Goal: Information Seeking & Learning: Learn about a topic

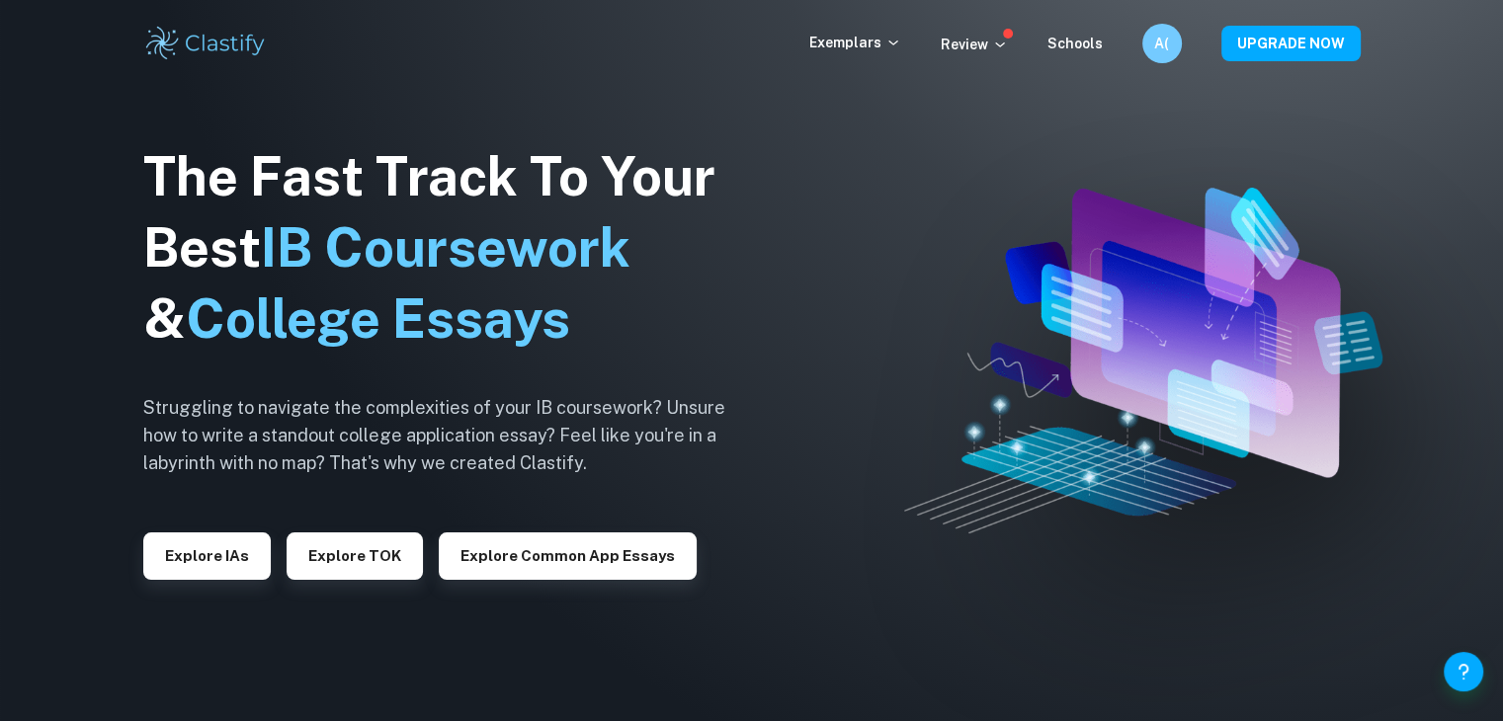
click at [855, 54] on div "Exemplars" at bounding box center [874, 44] width 131 height 24
click at [862, 46] on p "Exemplars" at bounding box center [855, 43] width 92 height 22
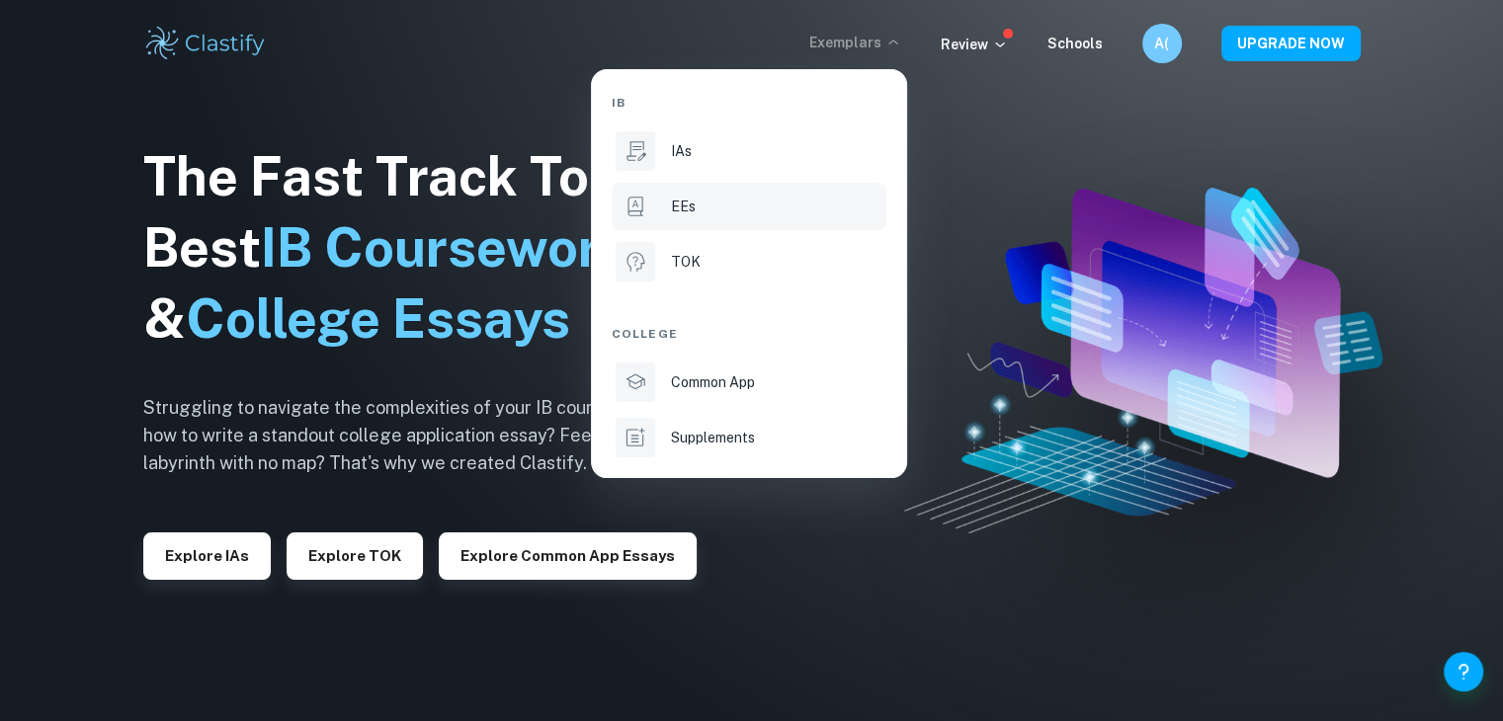
click at [636, 206] on icon at bounding box center [635, 207] width 26 height 26
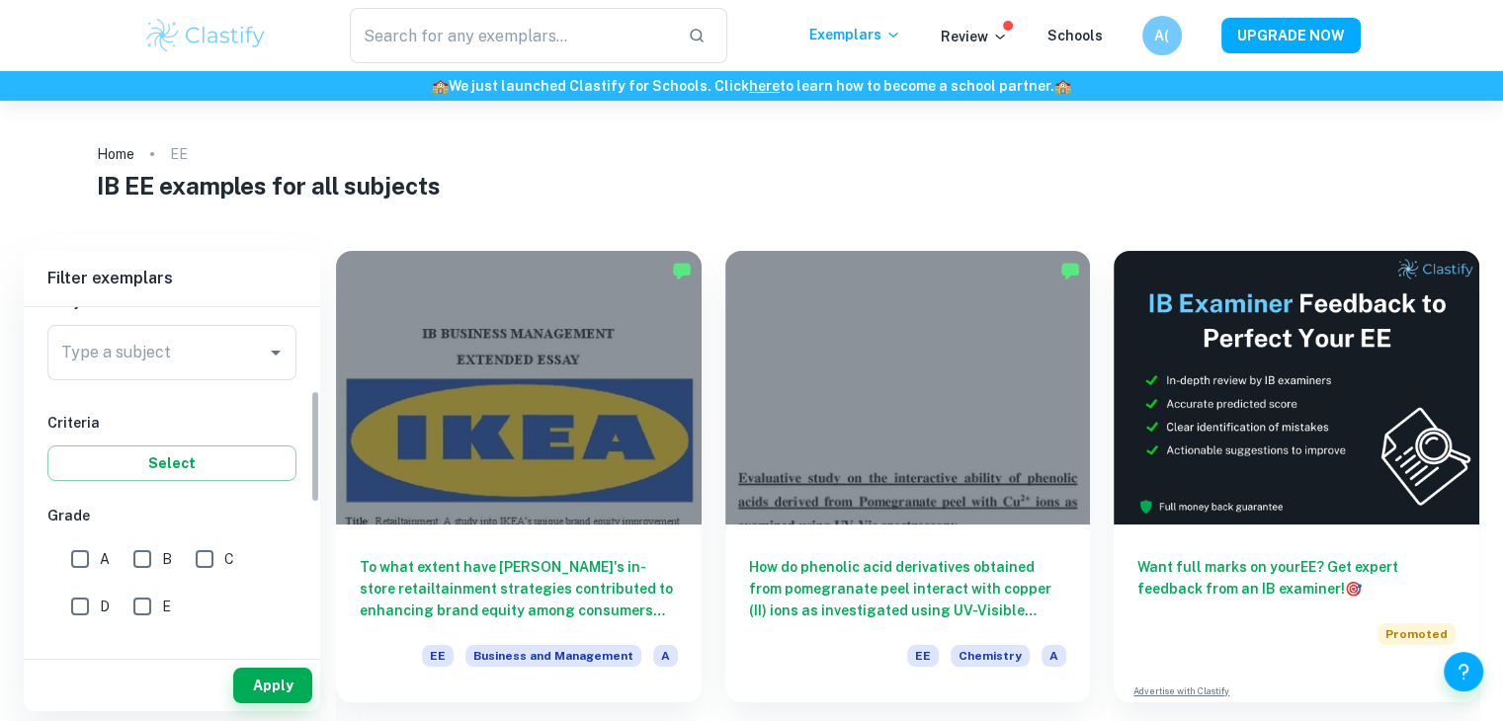
scroll to position [261, 0]
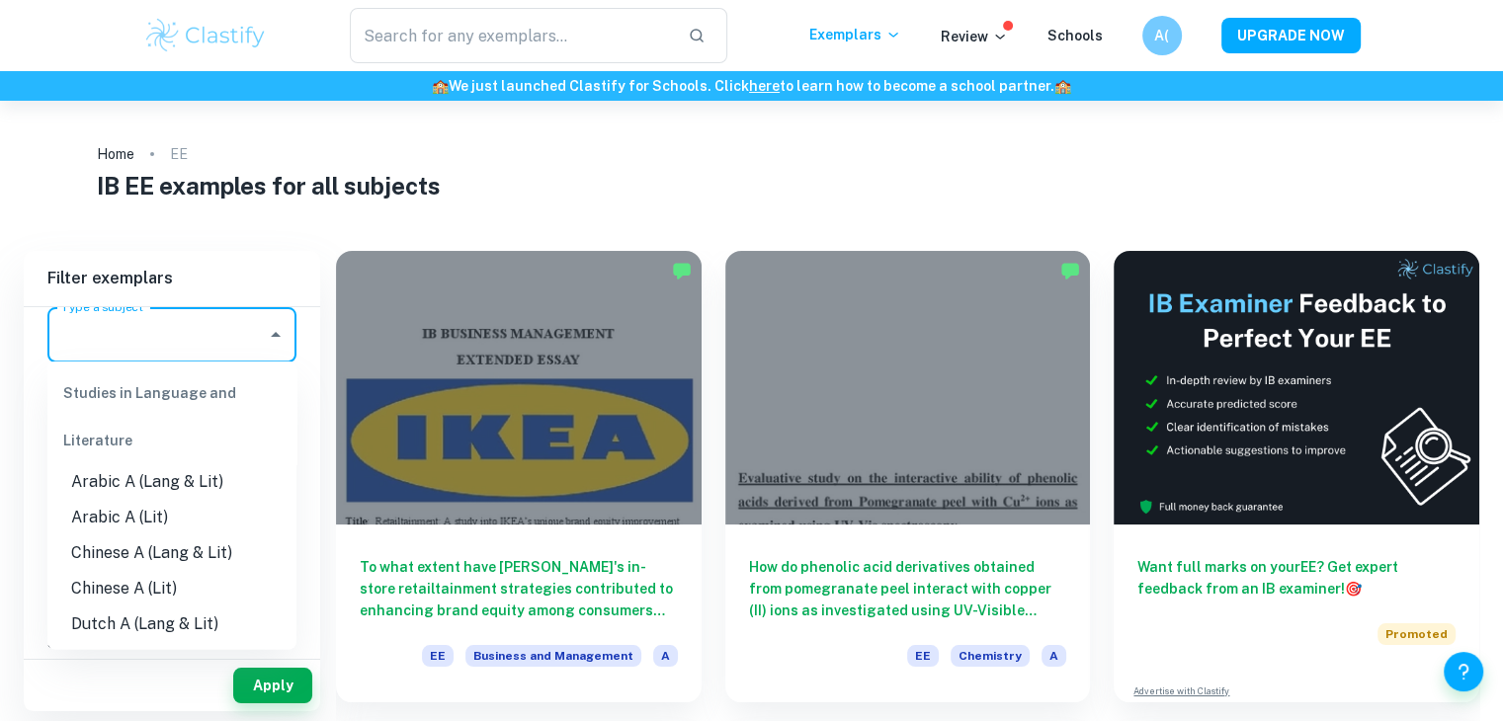
click at [217, 339] on input "Type a subject" at bounding box center [157, 335] width 202 height 38
click at [215, 337] on input "Type a subject" at bounding box center [157, 335] width 202 height 38
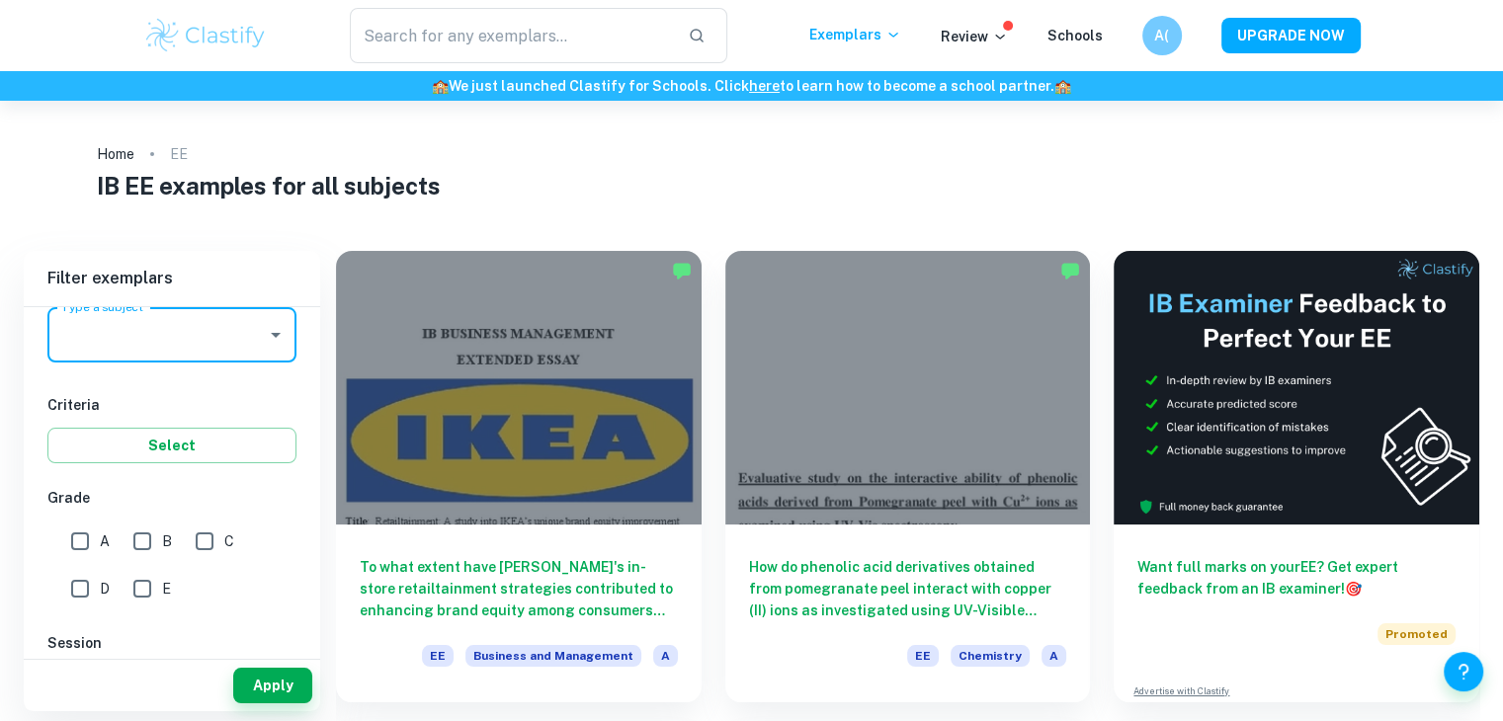
click at [79, 526] on input "A" at bounding box center [80, 542] width 40 height 40
checkbox input "true"
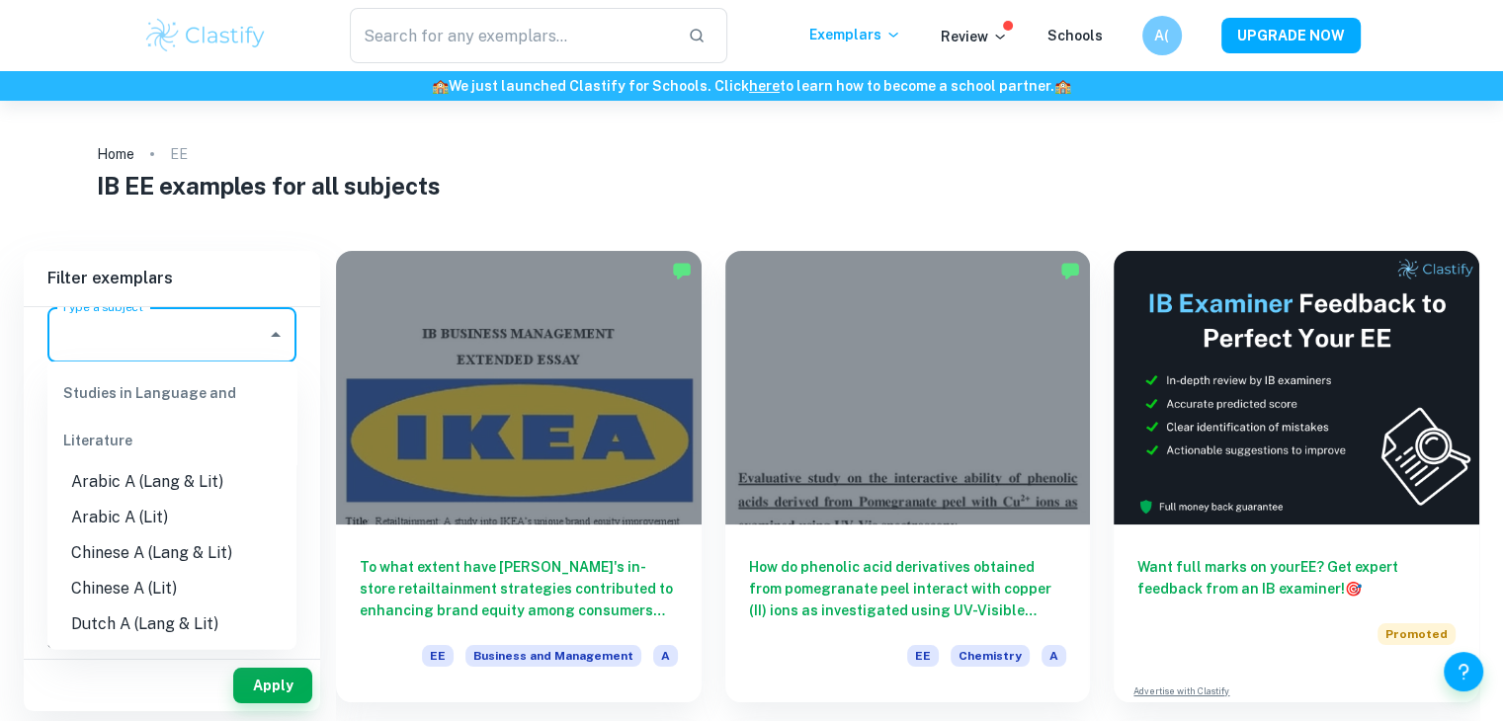
click at [159, 331] on input "Type a subject" at bounding box center [157, 335] width 202 height 38
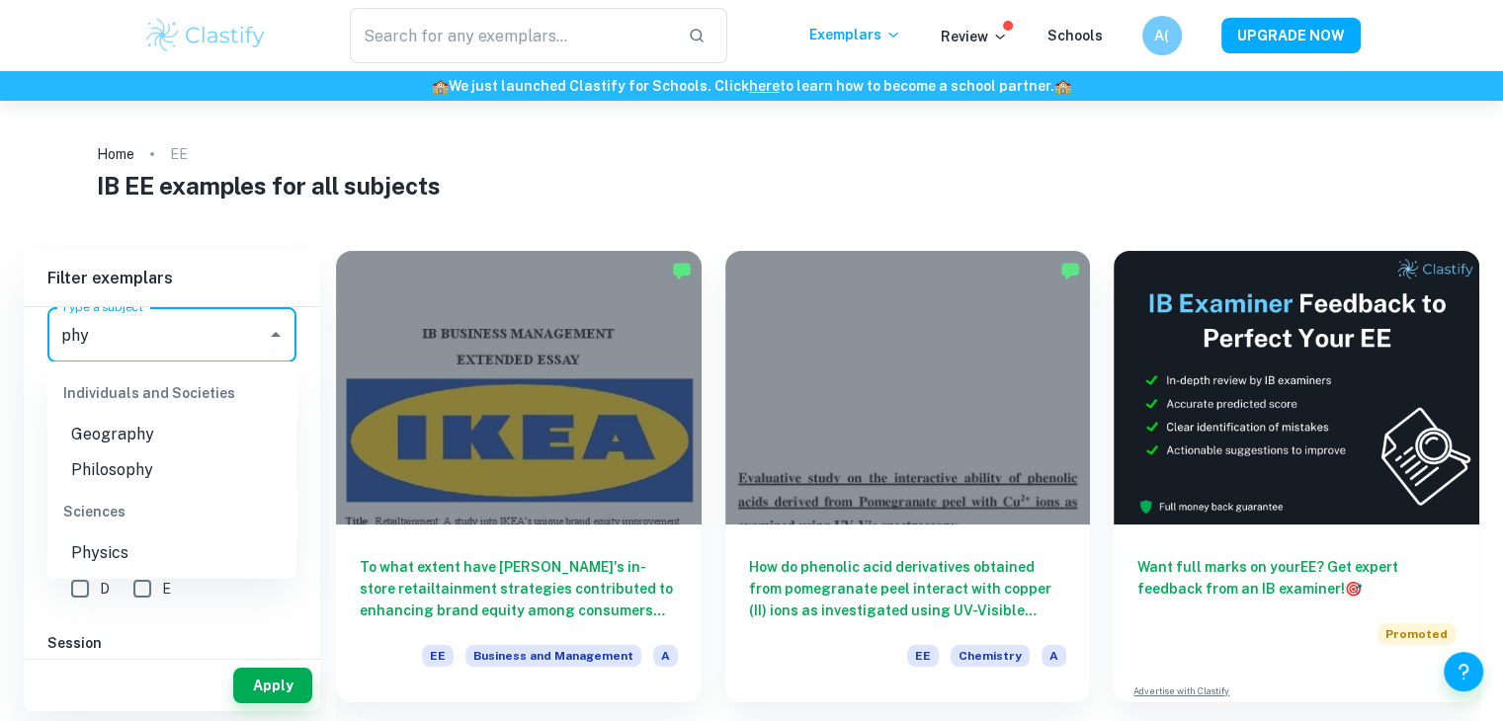
click at [122, 550] on li "Physics" at bounding box center [171, 553] width 249 height 36
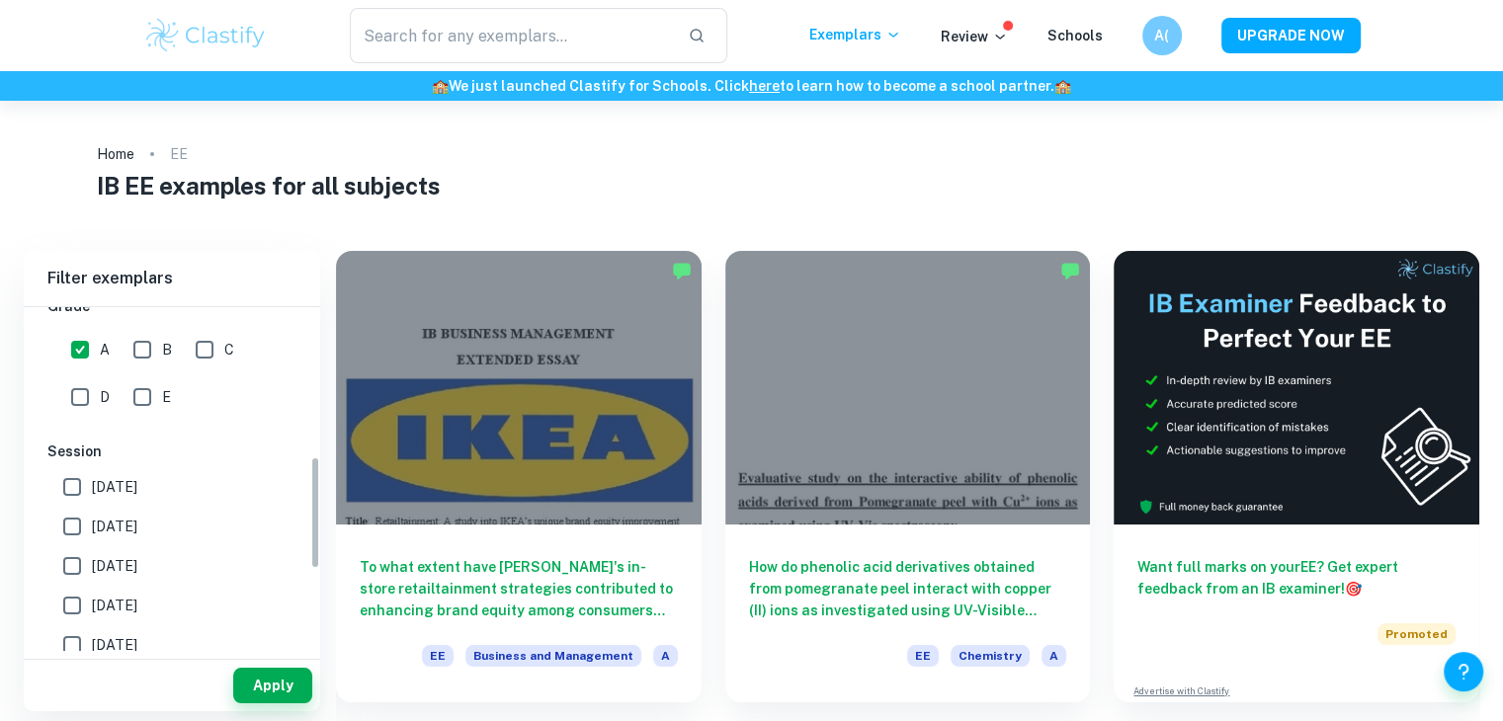
scroll to position [454, 0]
type input "Physics"
click at [269, 690] on button "Apply" at bounding box center [272, 686] width 79 height 36
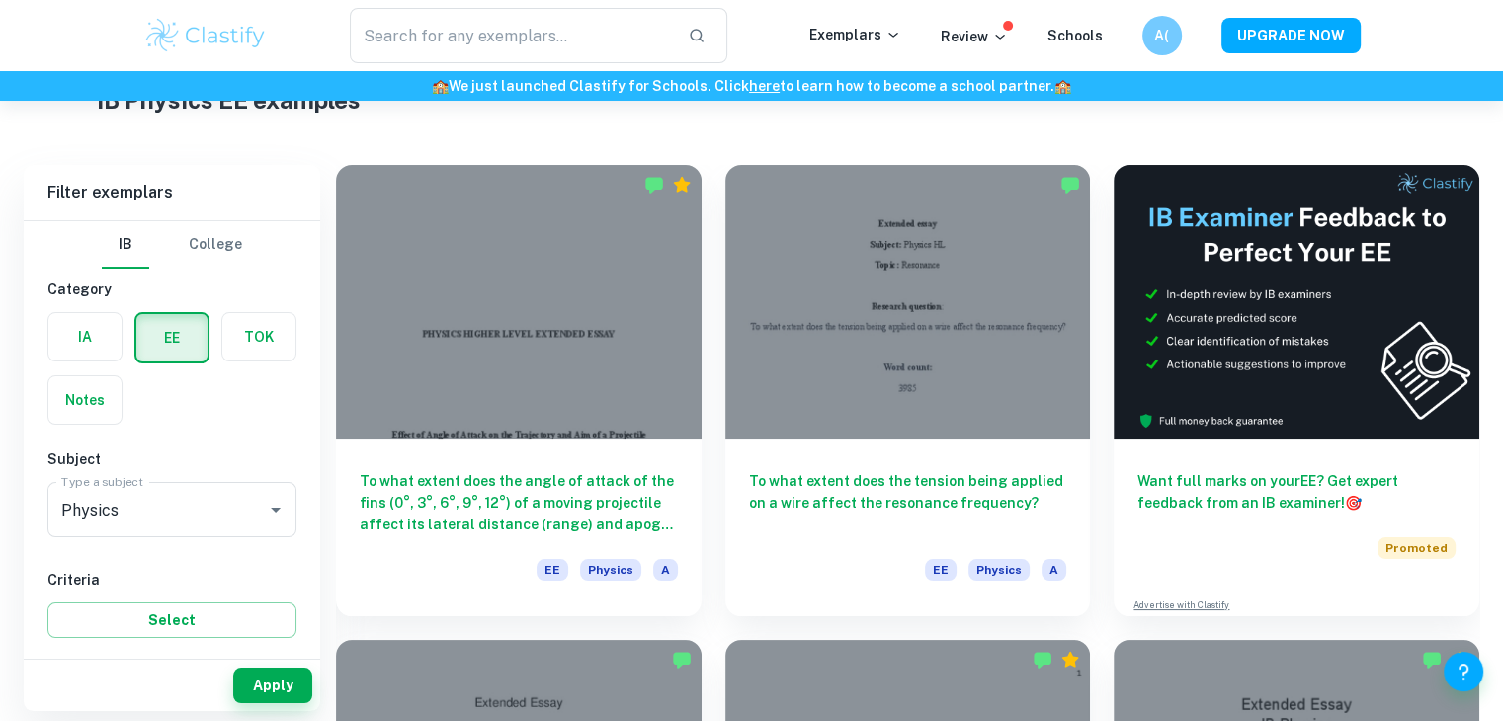
scroll to position [85, 0]
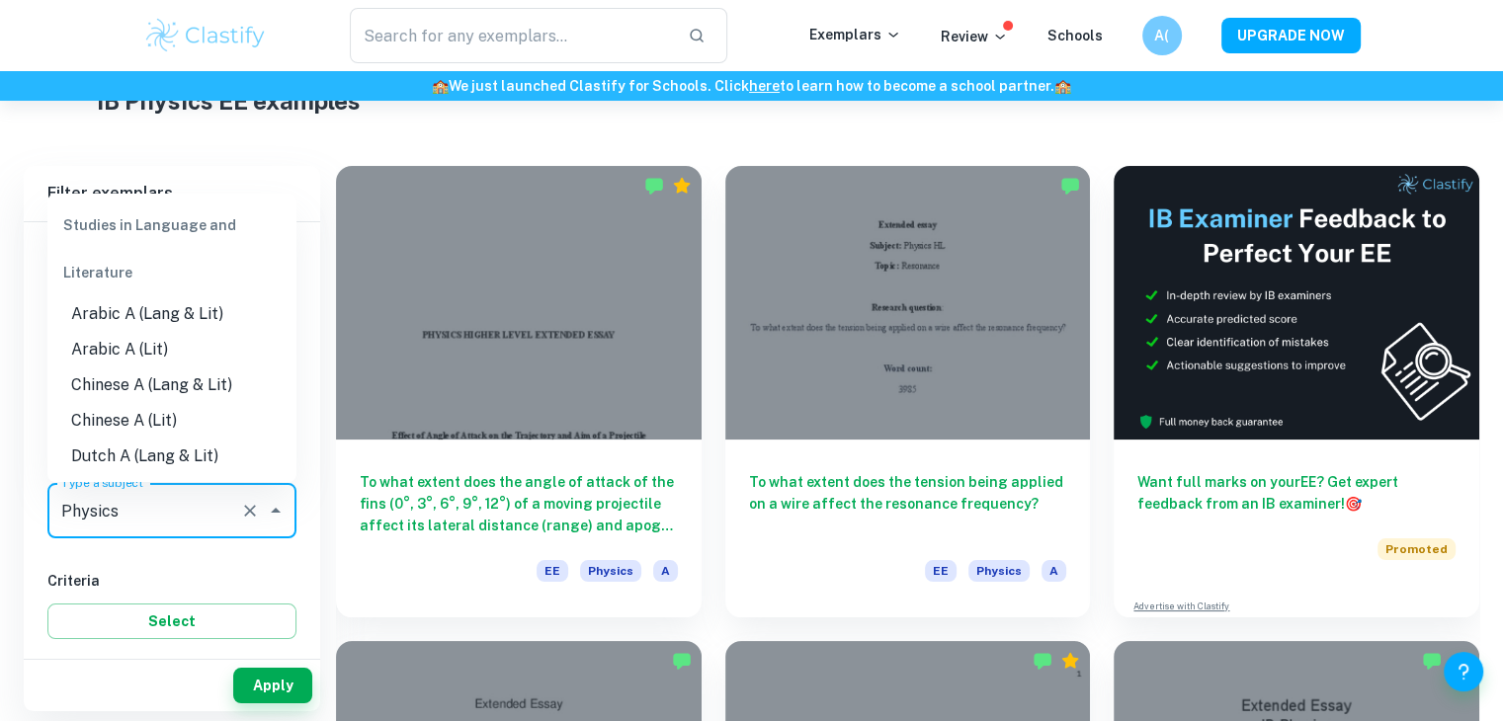
click at [176, 519] on input "Physics" at bounding box center [144, 511] width 176 height 38
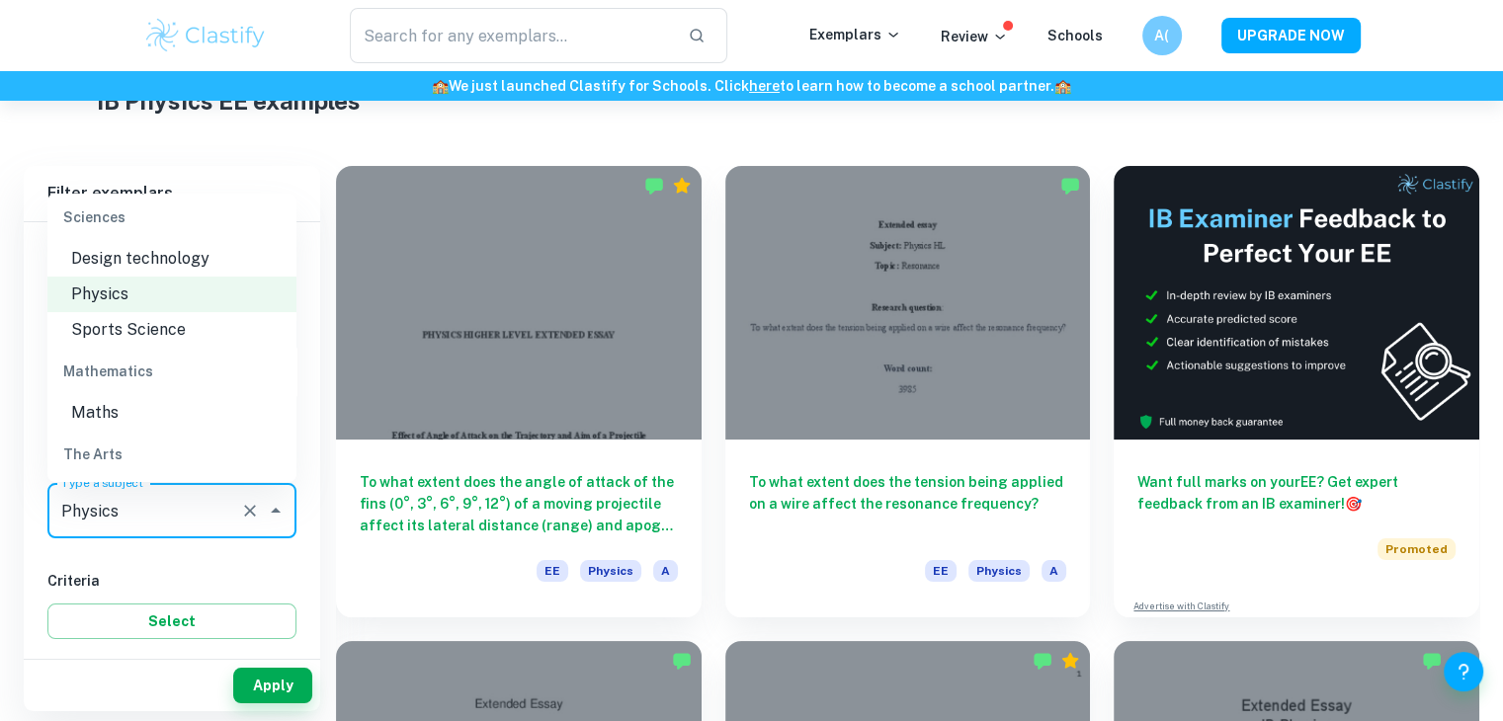
scroll to position [2373, 0]
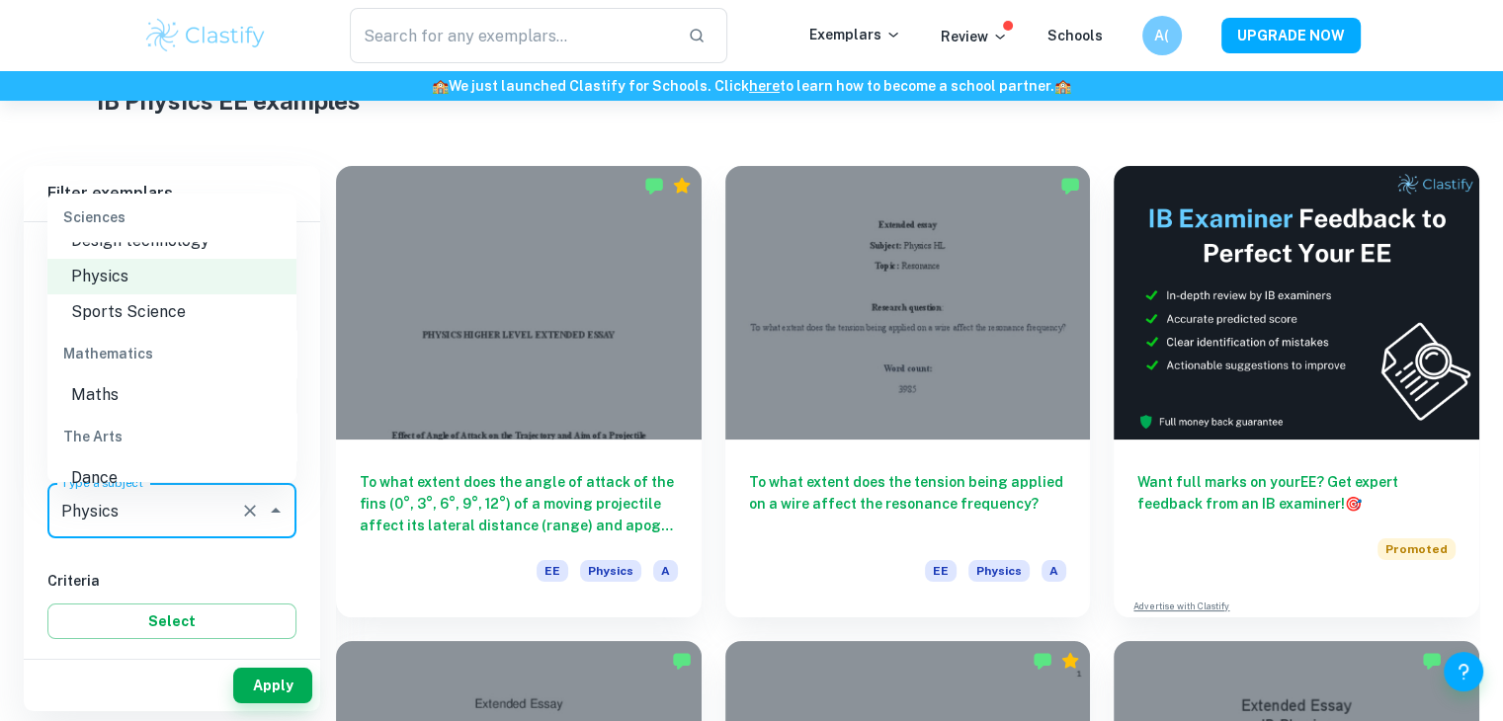
click at [134, 435] on div "The Arts" at bounding box center [171, 436] width 249 height 47
click at [164, 413] on li "Maths" at bounding box center [171, 395] width 249 height 36
type input "Maths"
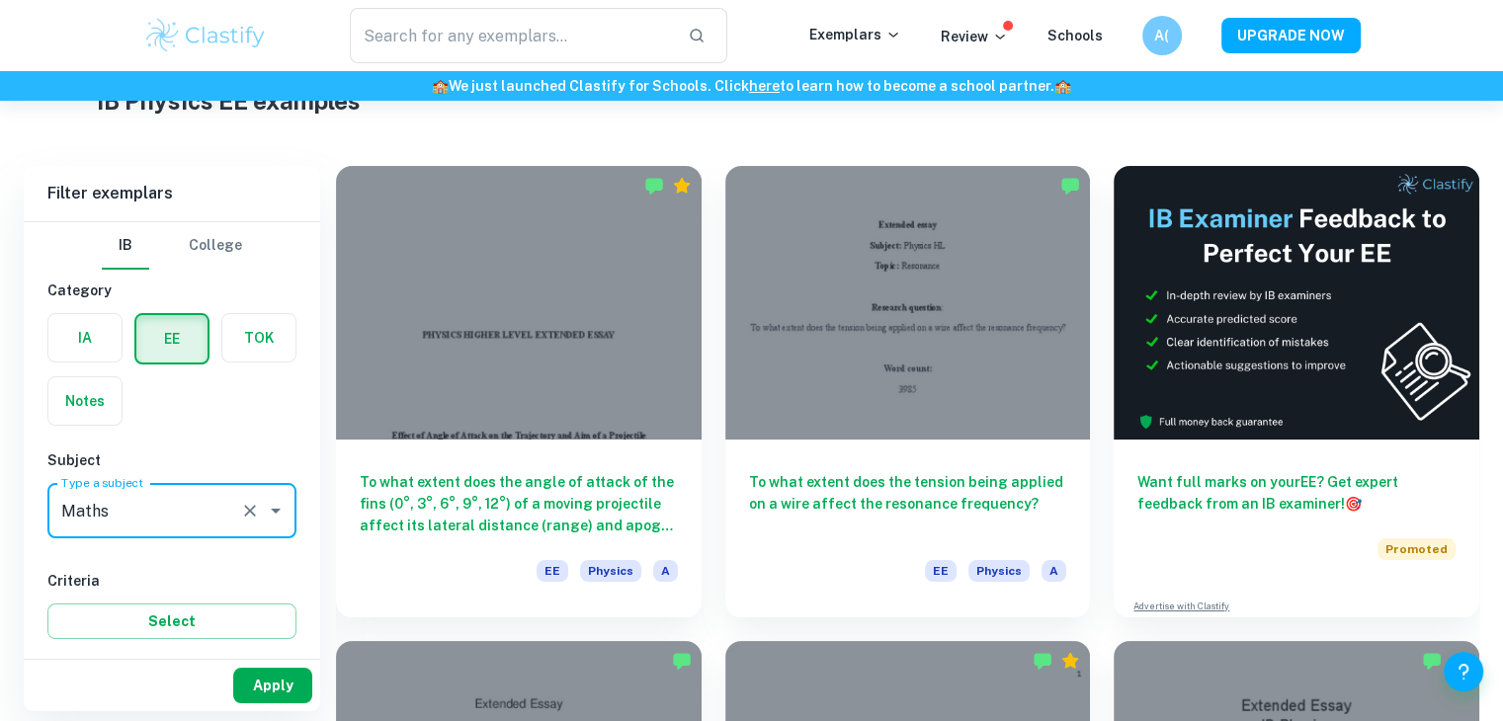
click at [284, 677] on button "Apply" at bounding box center [272, 686] width 79 height 36
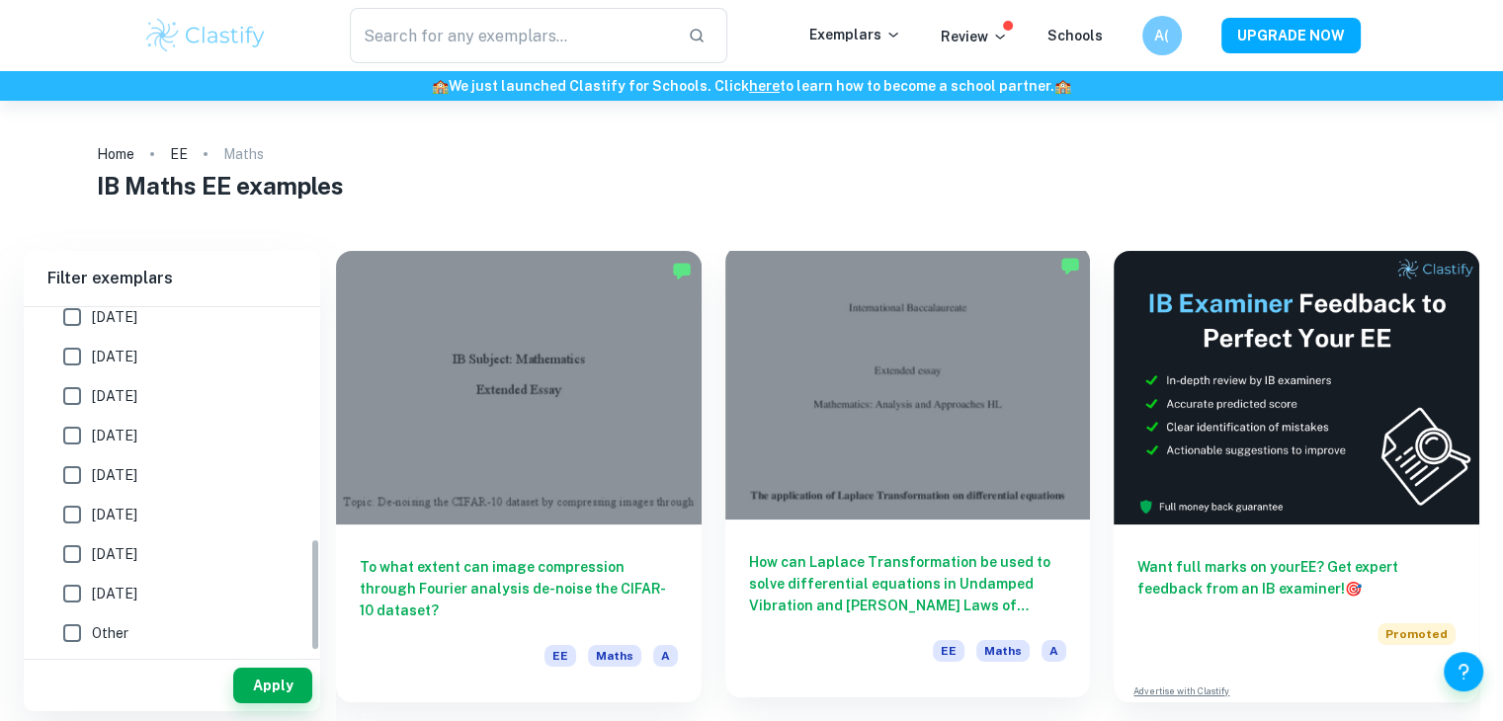
scroll to position [698, 0]
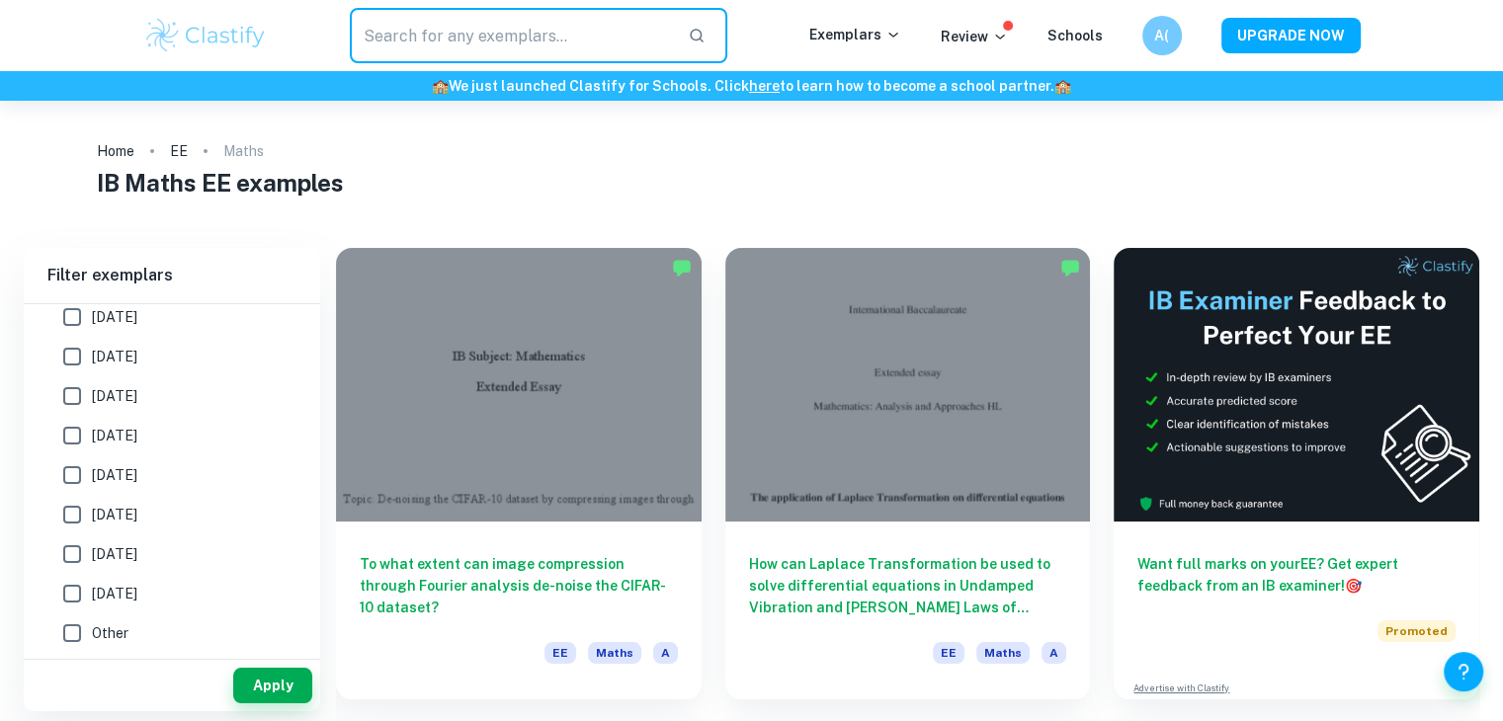
click at [601, 14] on input "text" at bounding box center [511, 35] width 323 height 55
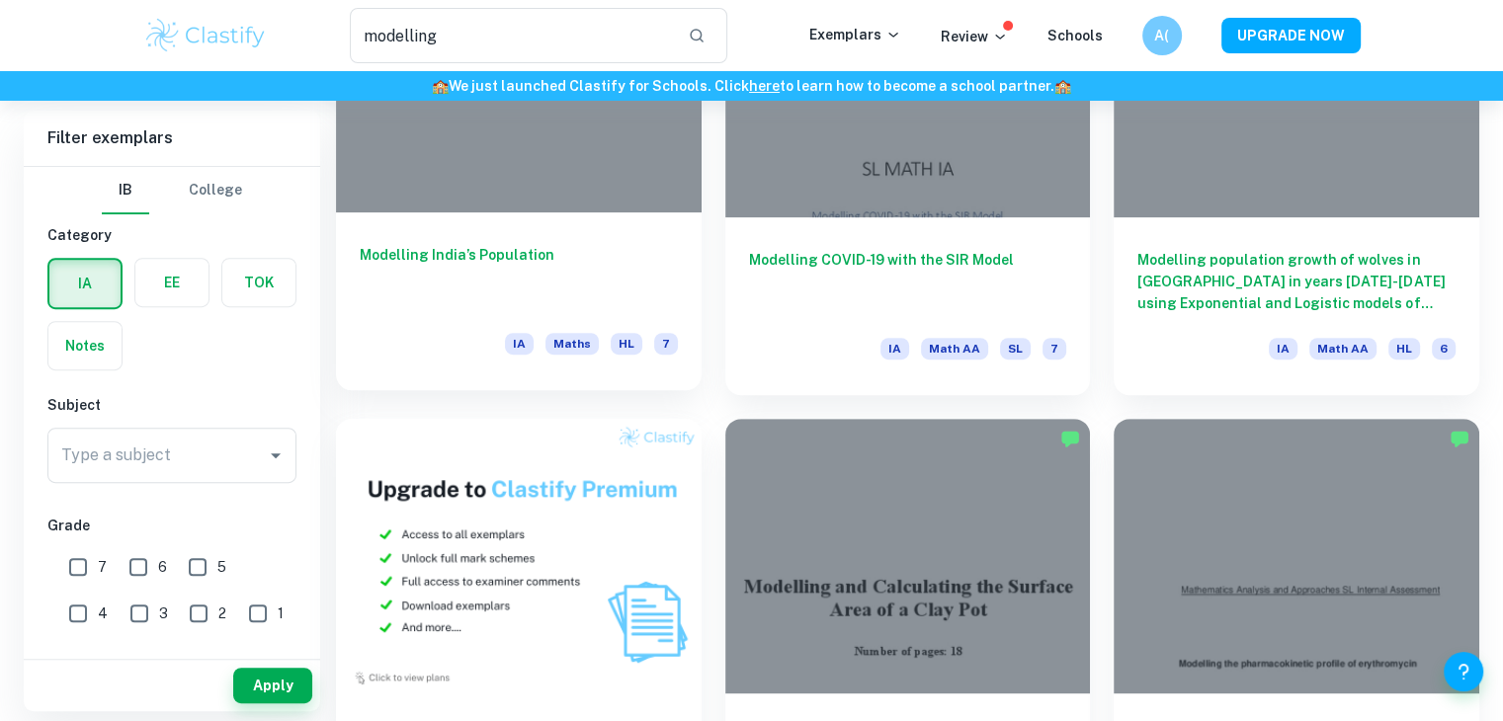
scroll to position [746, 0]
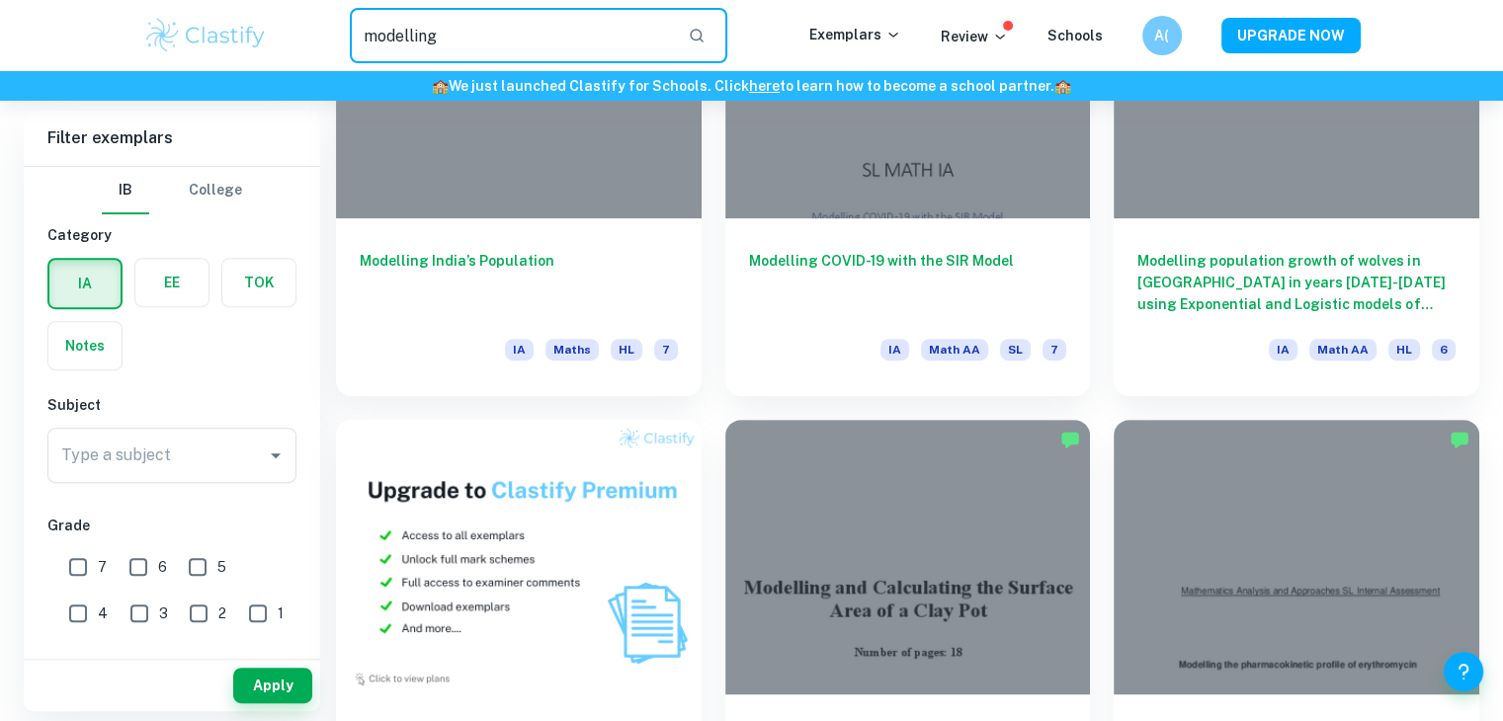
drag, startPoint x: 565, startPoint y: 25, endPoint x: 286, endPoint y: 9, distance: 279.0
click at [286, 9] on div "modelling ​" at bounding box center [538, 35] width 540 height 55
type input "volume"
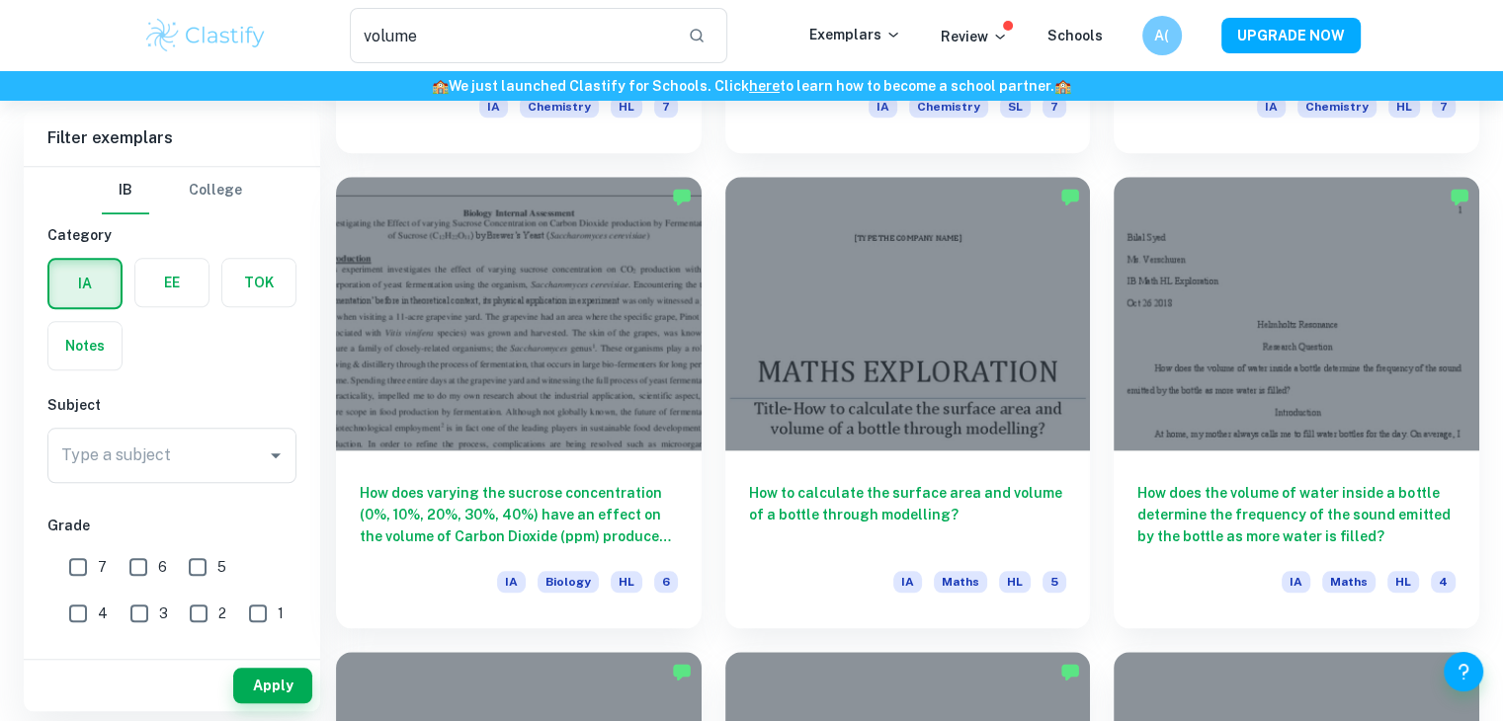
scroll to position [1947, 0]
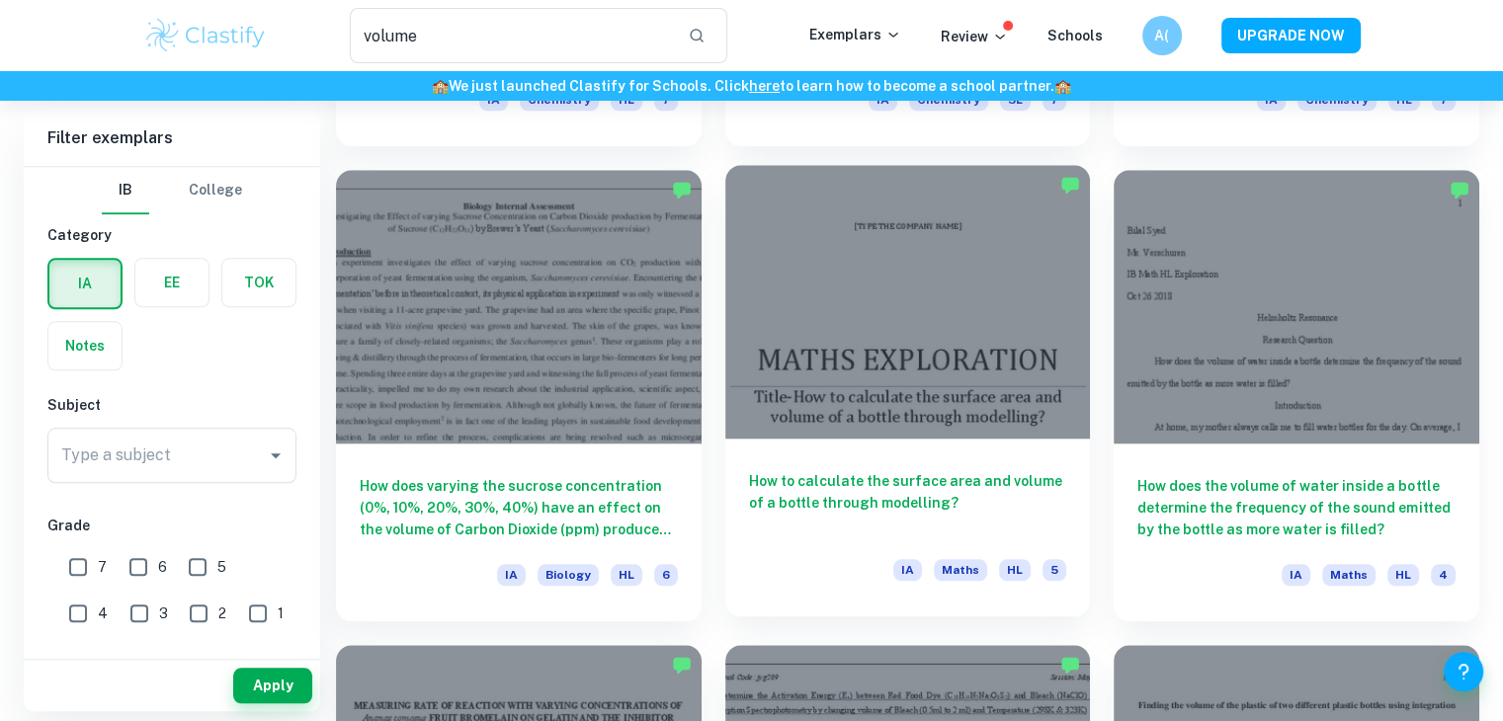
click at [956, 385] on div at bounding box center [908, 302] width 366 height 274
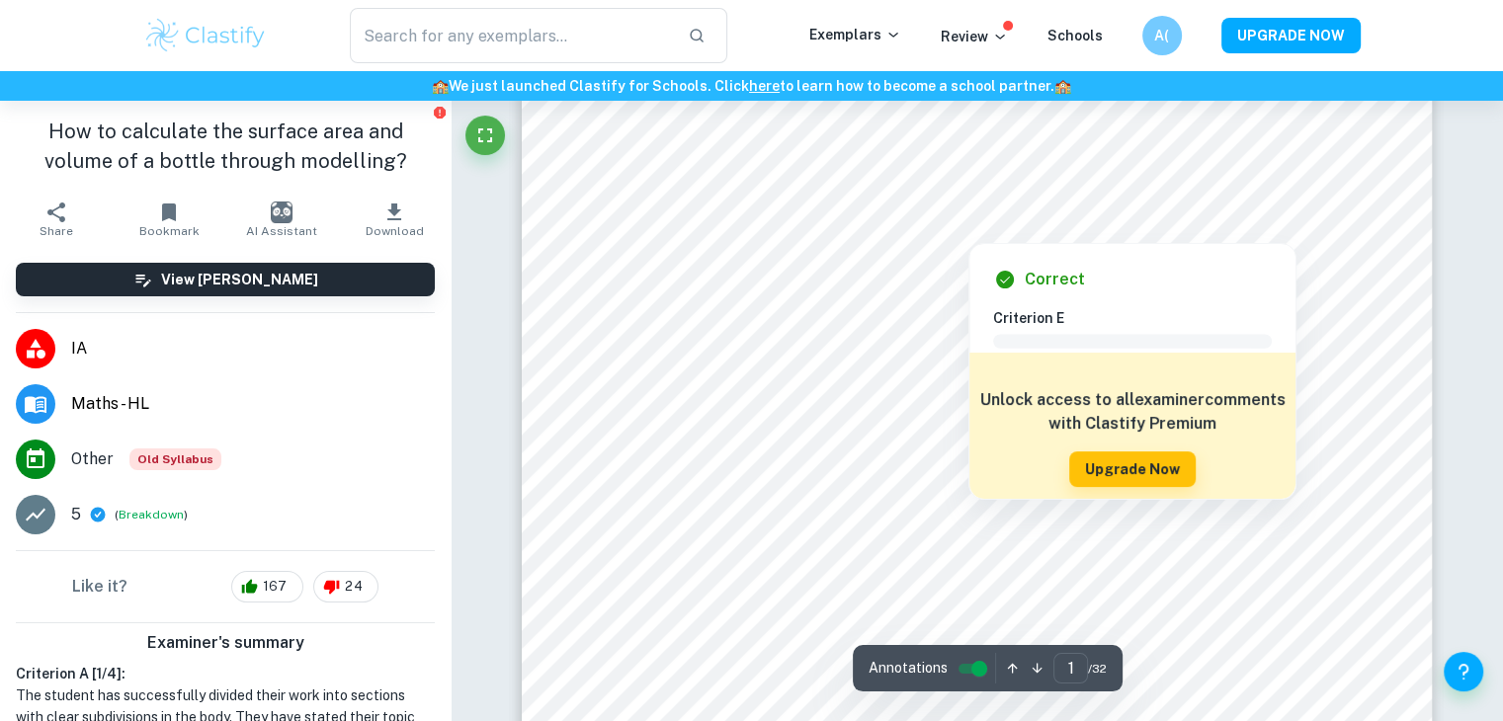
scroll to position [407, 0]
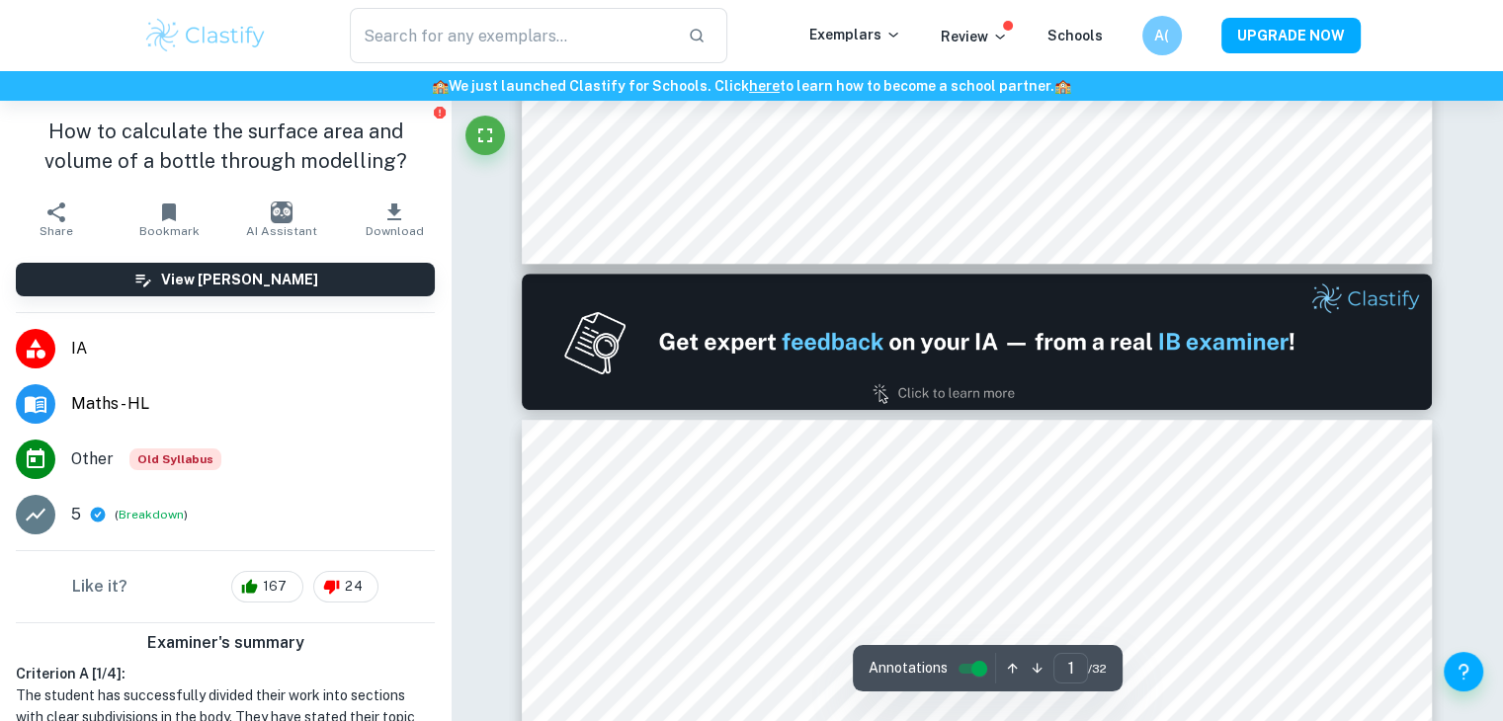
type input "2"
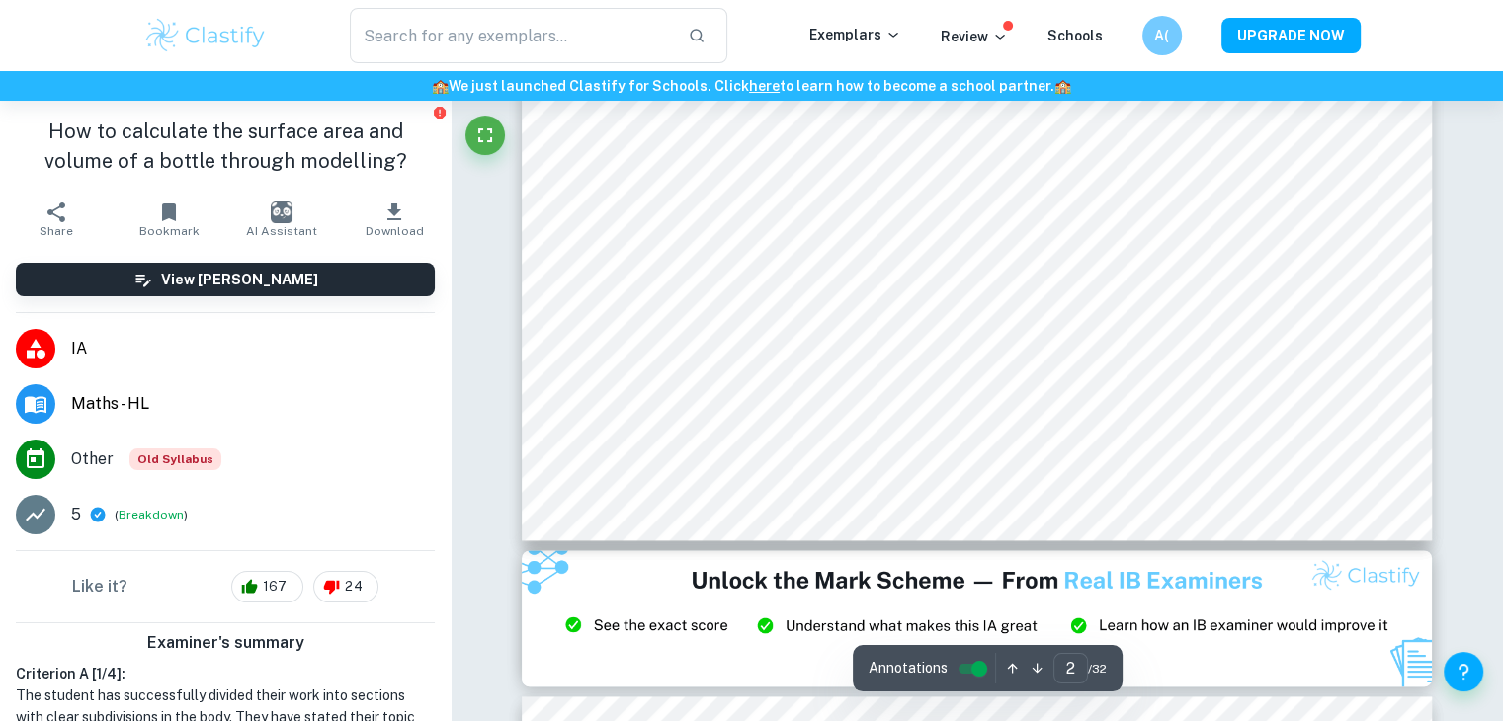
scroll to position [2500, 0]
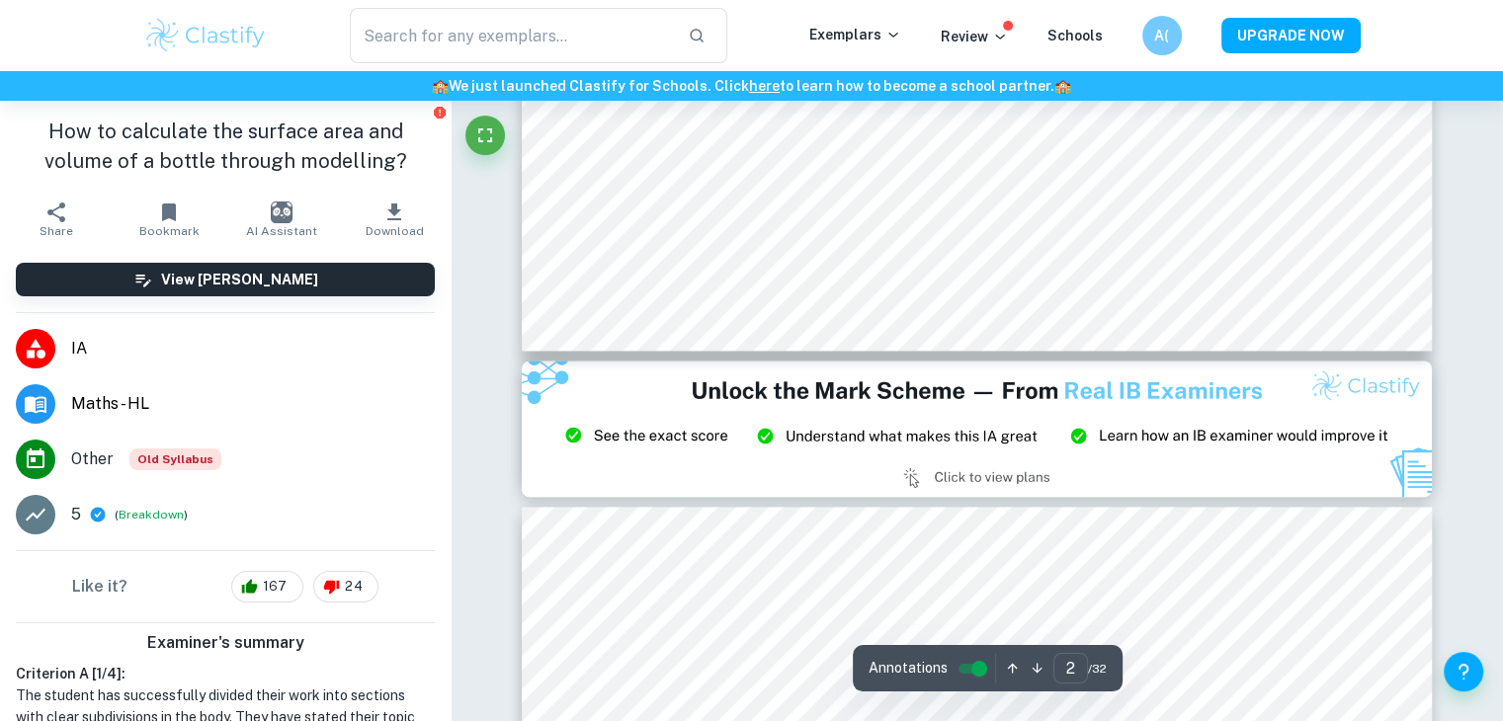
type input "volume"
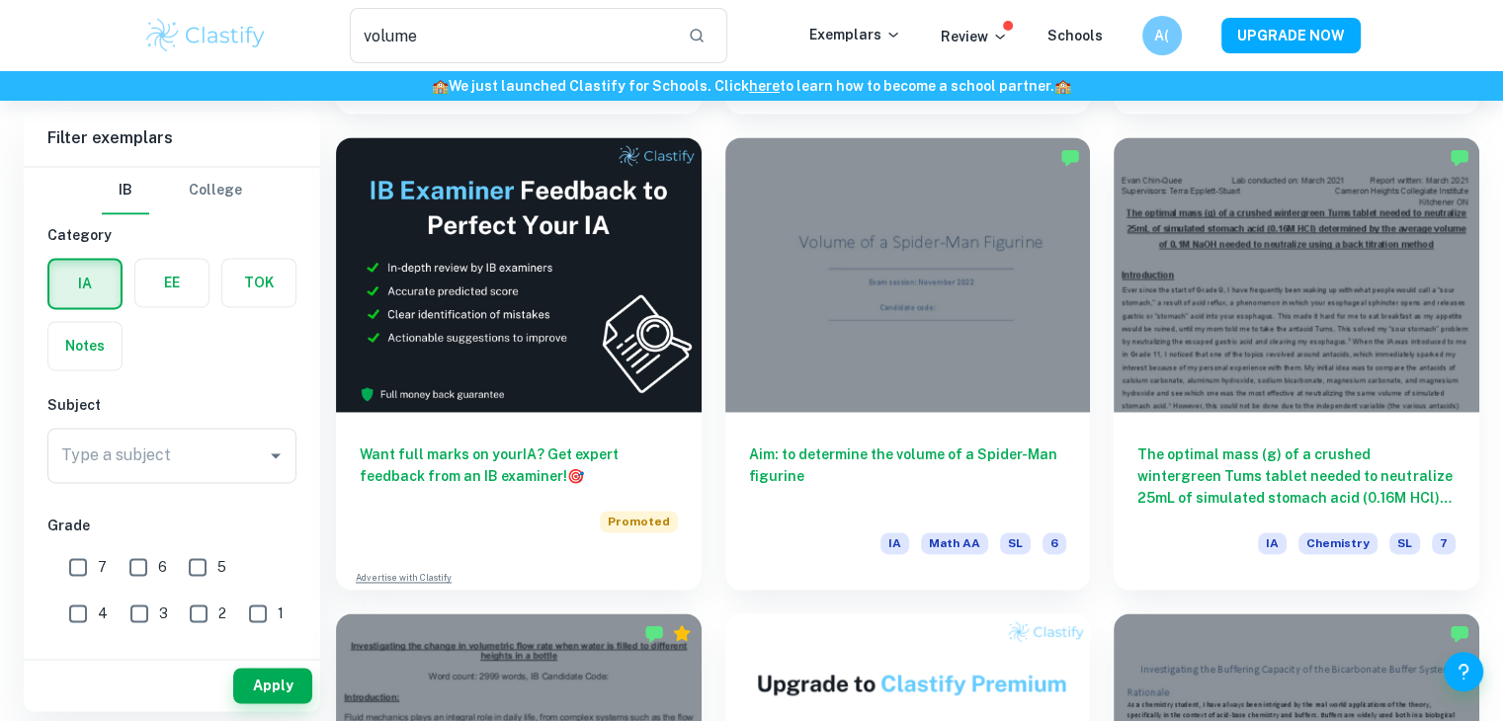
scroll to position [2991, 0]
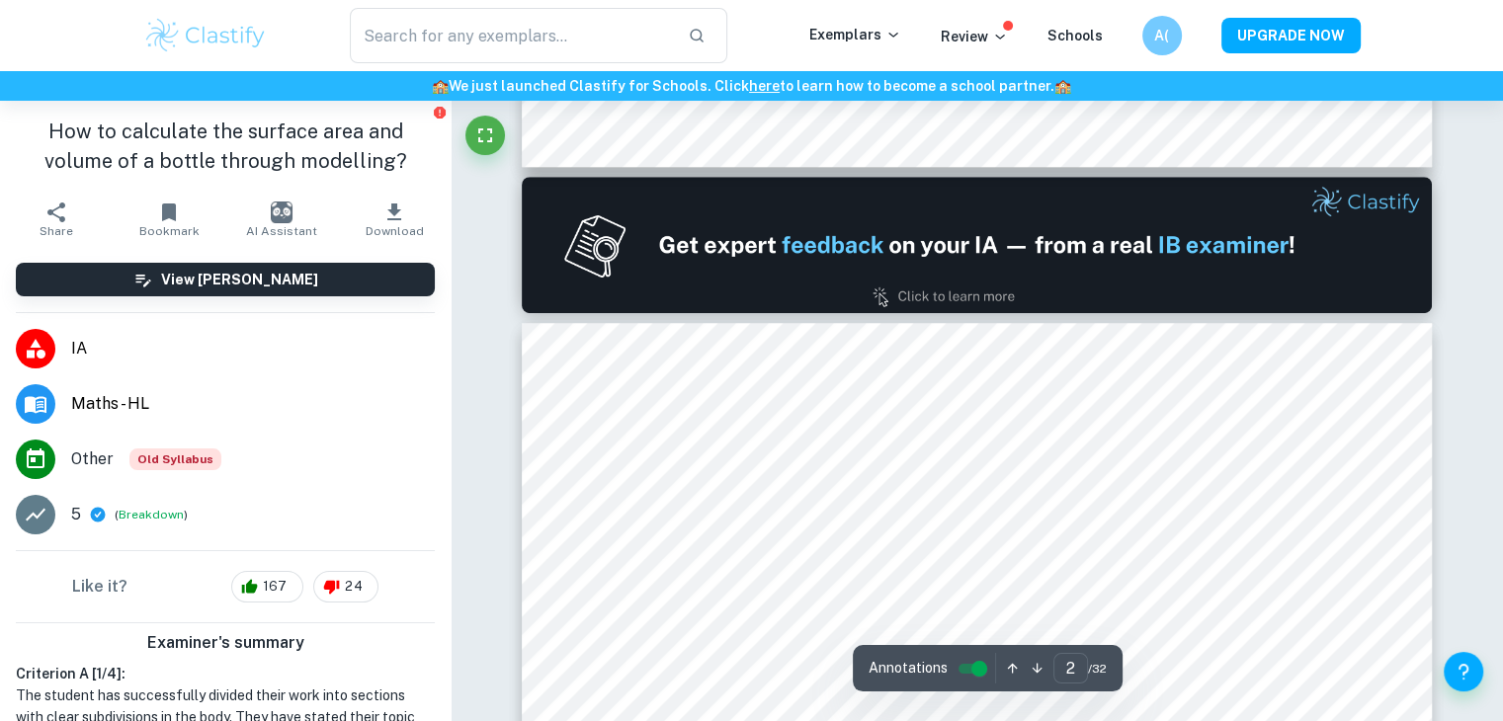
scroll to position [1278, 0]
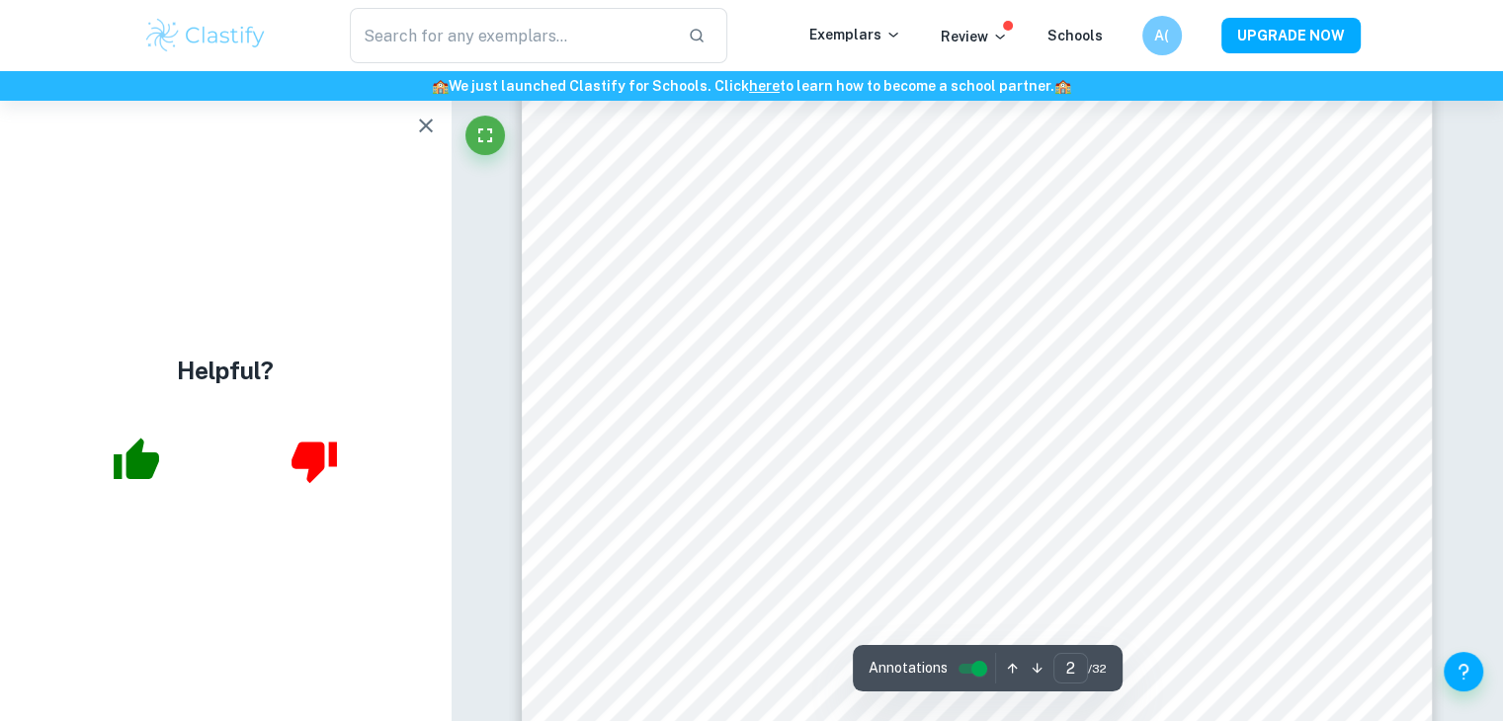
type input "1"
click at [424, 127] on icon "button" at bounding box center [426, 126] width 14 height 14
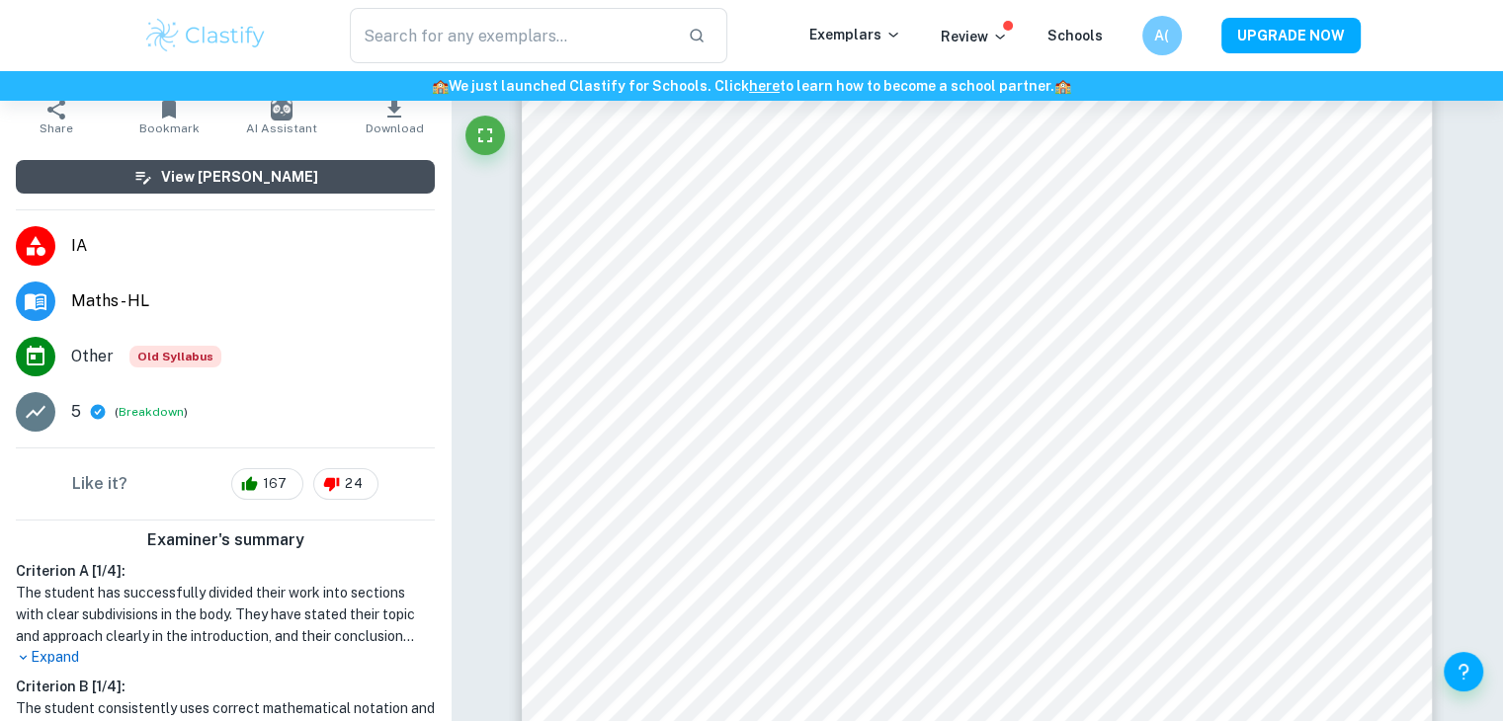
scroll to position [119, 0]
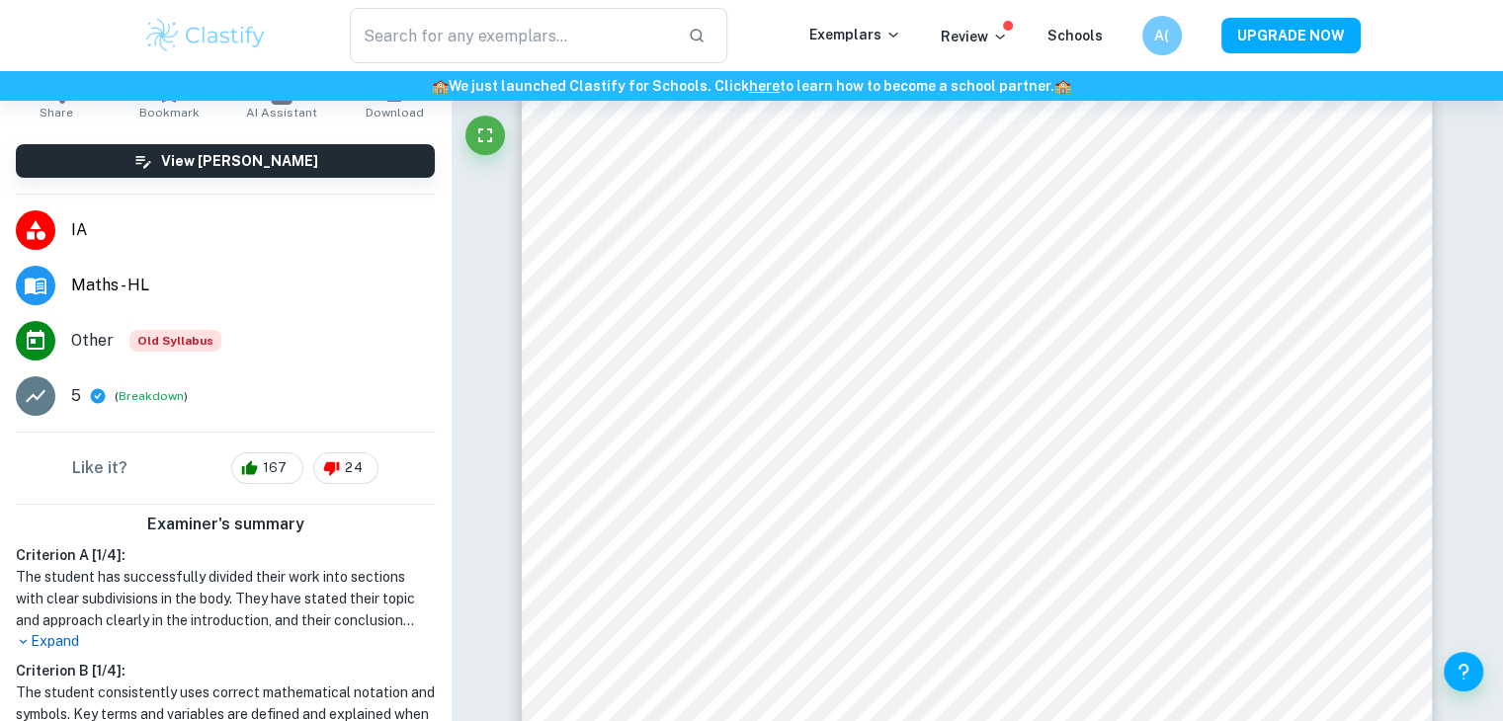
type input "volume"
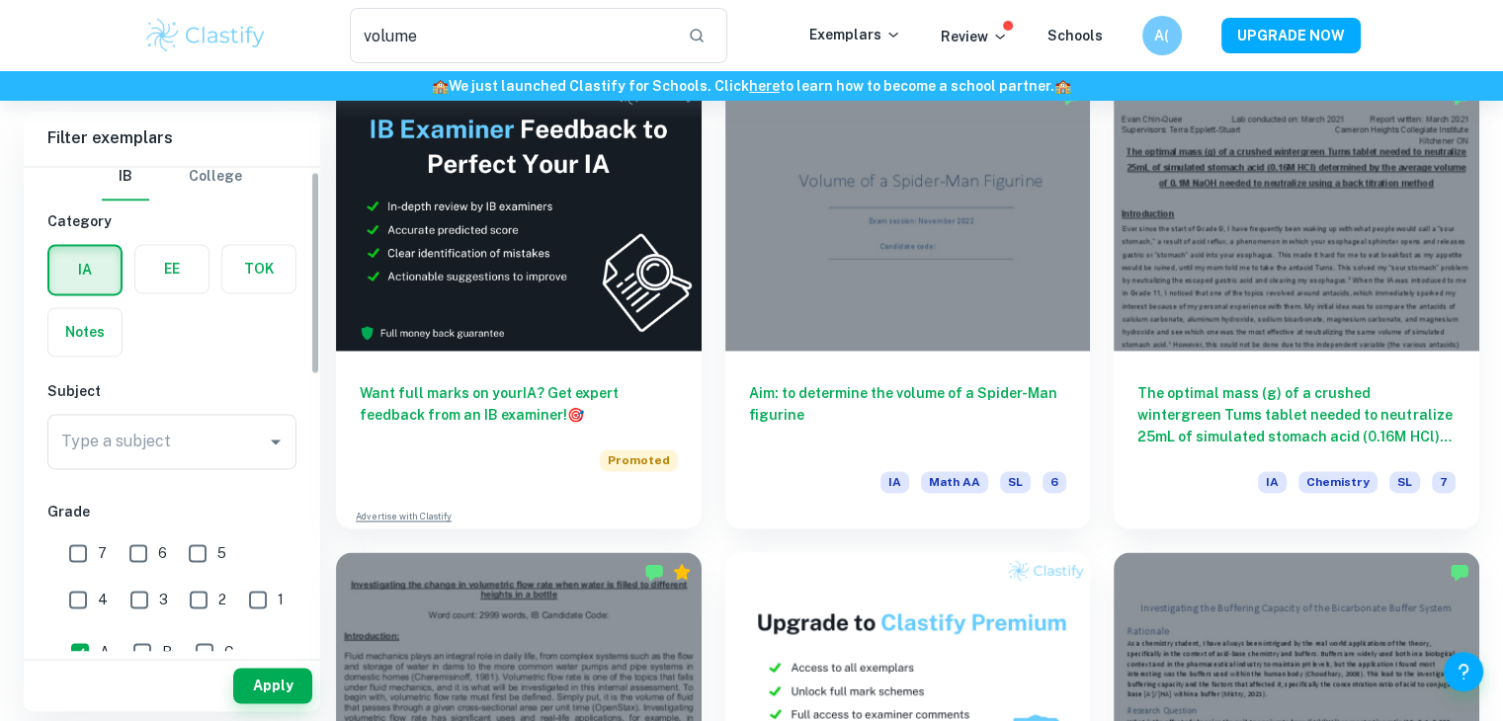
scroll to position [32, 0]
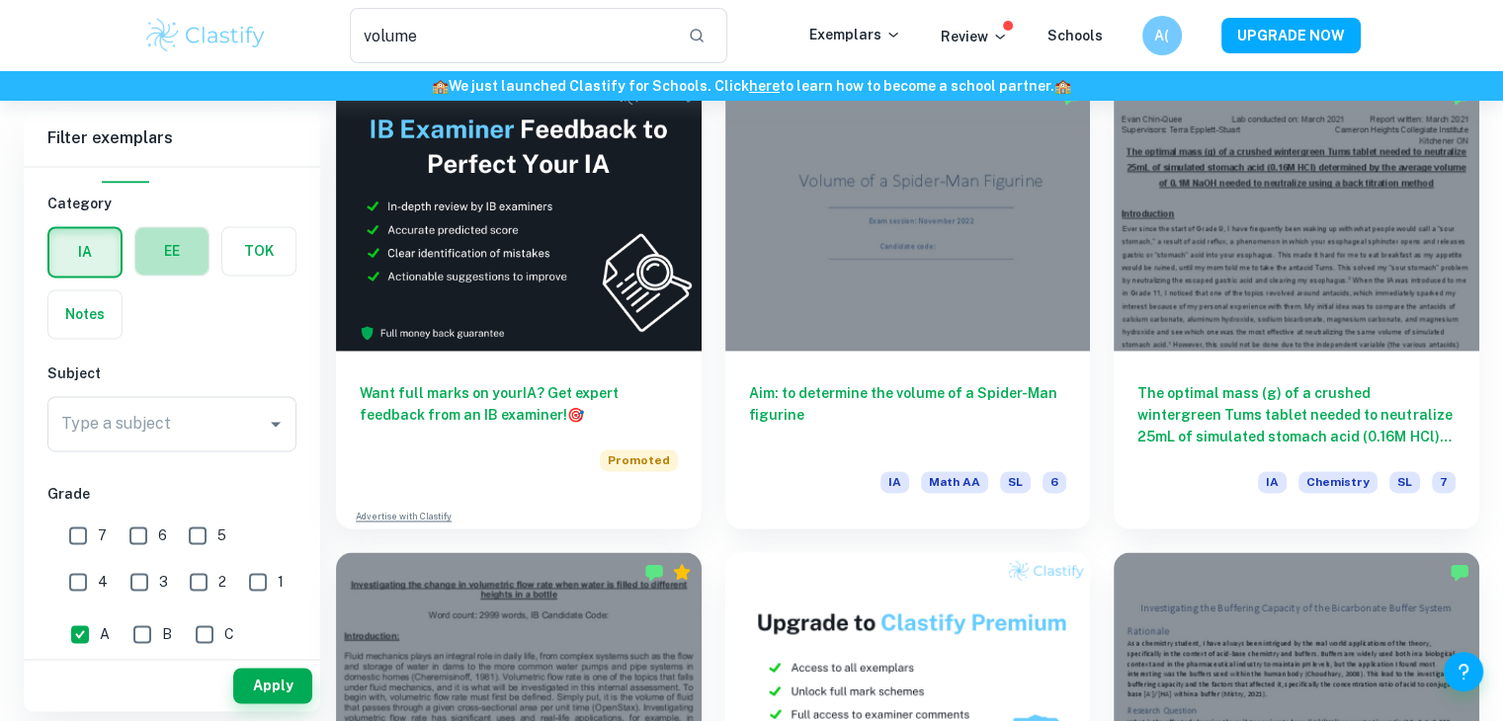
click at [168, 228] on label "button" at bounding box center [171, 250] width 73 height 47
click at [0, 0] on input "radio" at bounding box center [0, 0] width 0 height 0
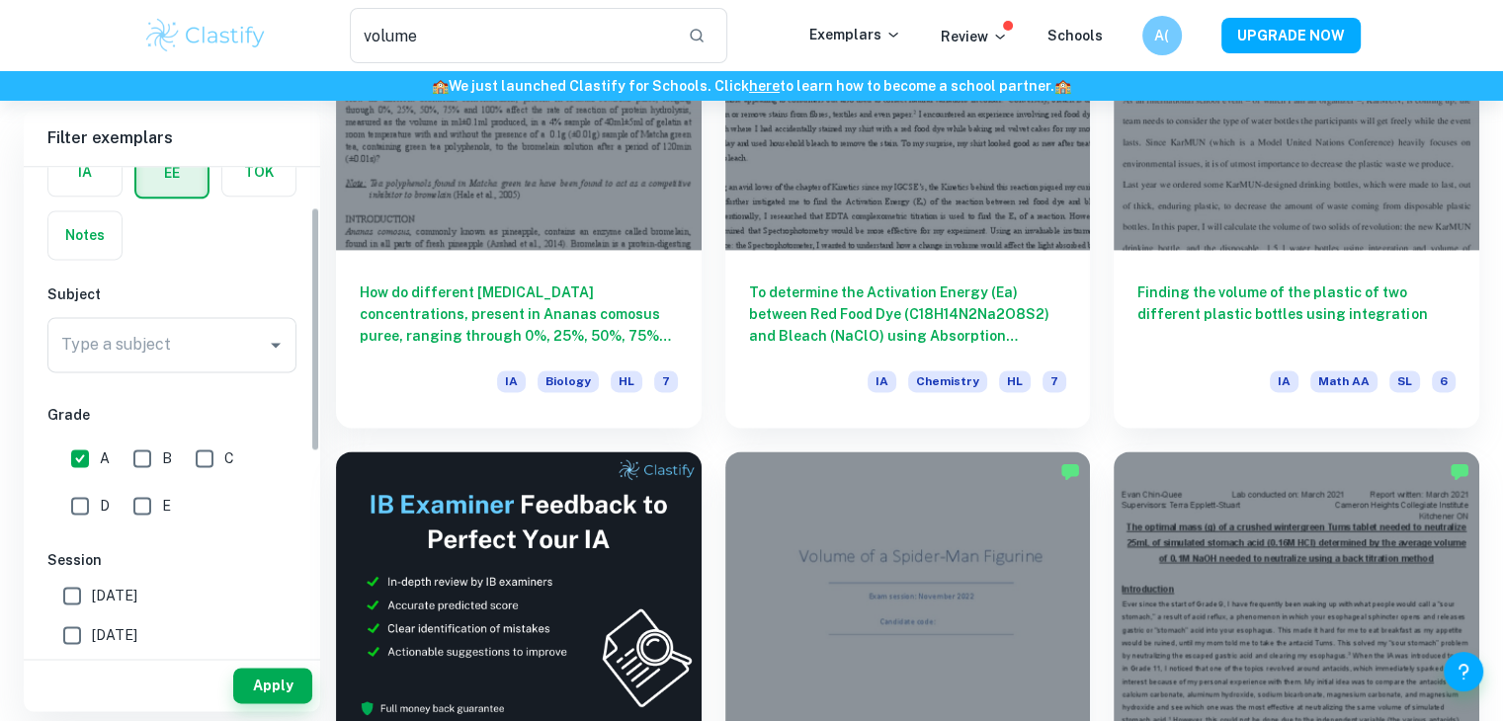
scroll to position [115, 0]
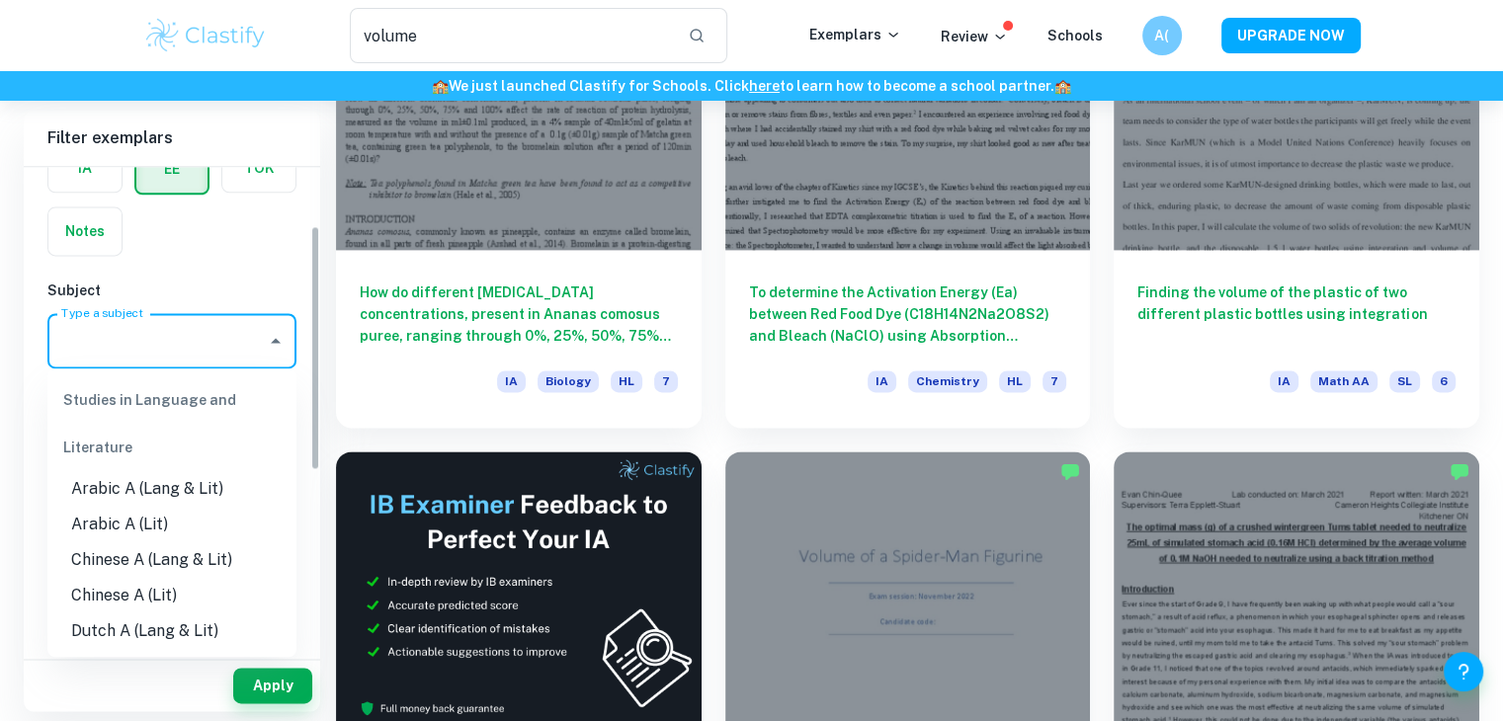
click at [209, 322] on input "Type a subject" at bounding box center [157, 341] width 202 height 38
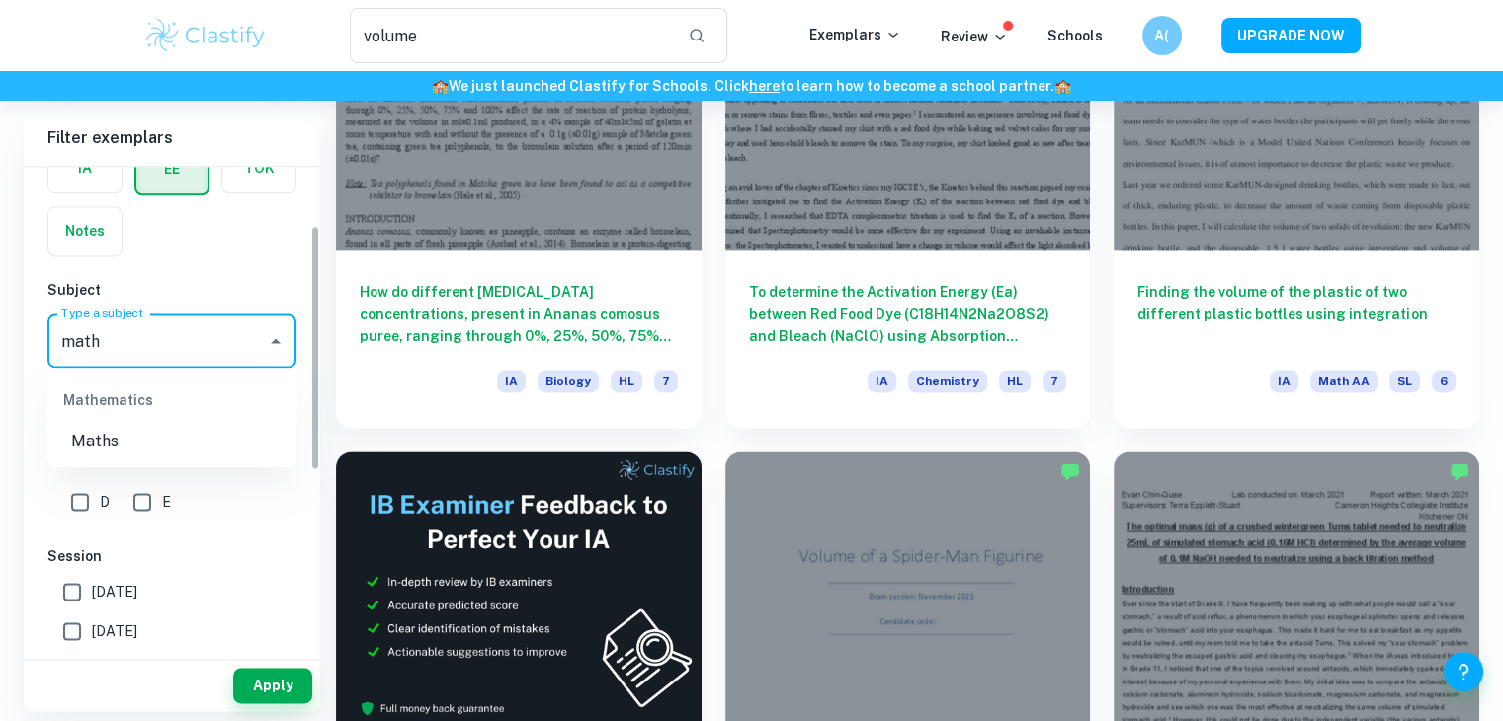
click at [95, 455] on li "Maths" at bounding box center [171, 442] width 249 height 36
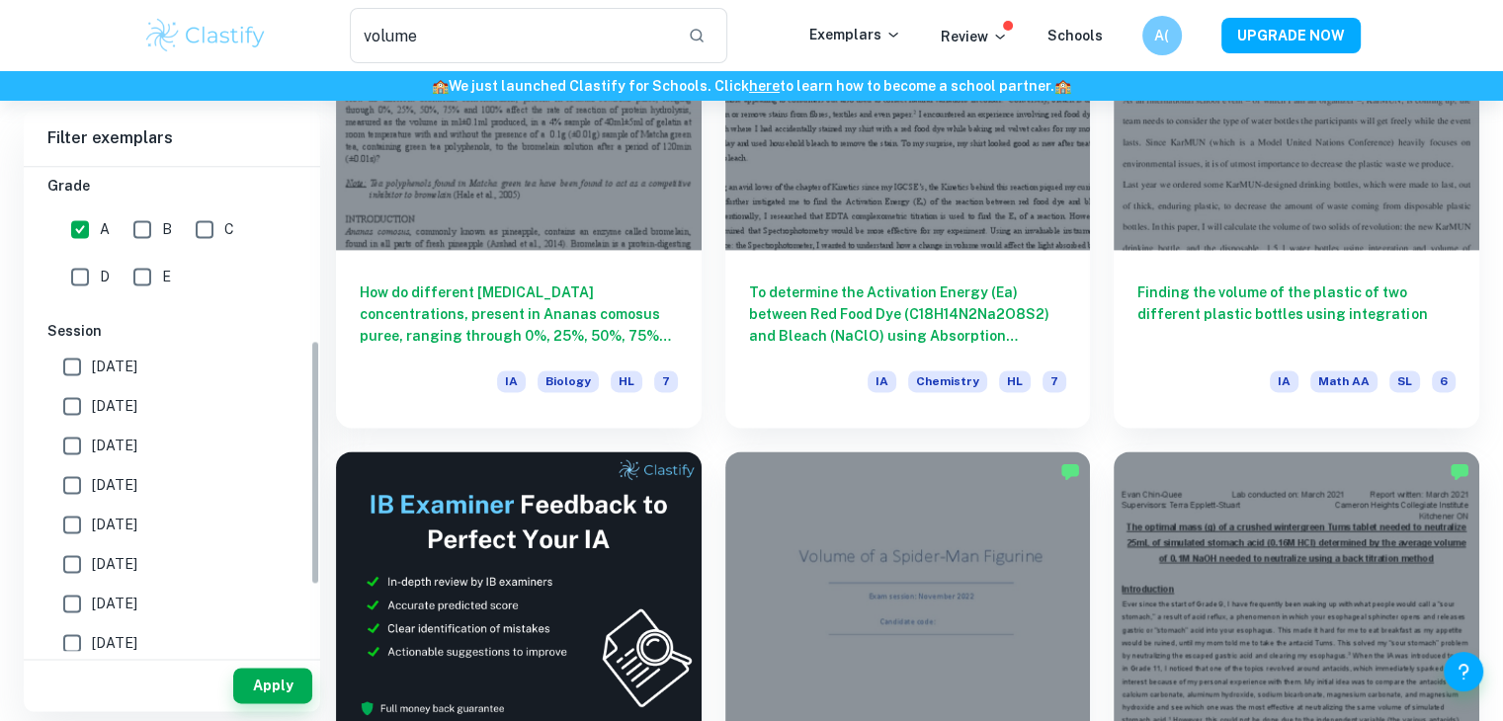
scroll to position [344, 0]
type input "Maths"
click at [272, 674] on button "Apply" at bounding box center [272, 686] width 79 height 36
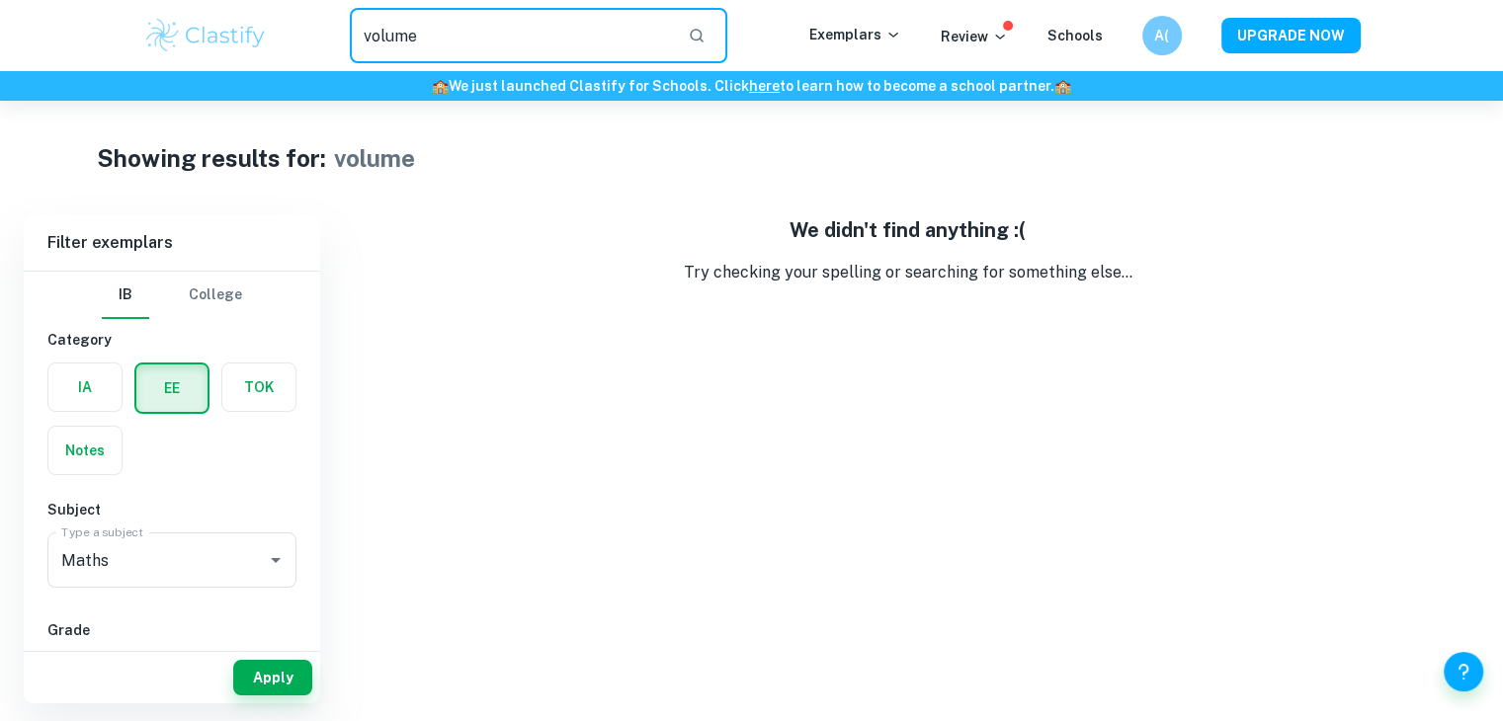
drag, startPoint x: 587, startPoint y: 22, endPoint x: 244, endPoint y: 34, distance: 343.0
click at [244, 34] on div "volume ​ Exemplars Review Schools A( UPGRADE NOW" at bounding box center [752, 35] width 1264 height 55
type input "modelling"
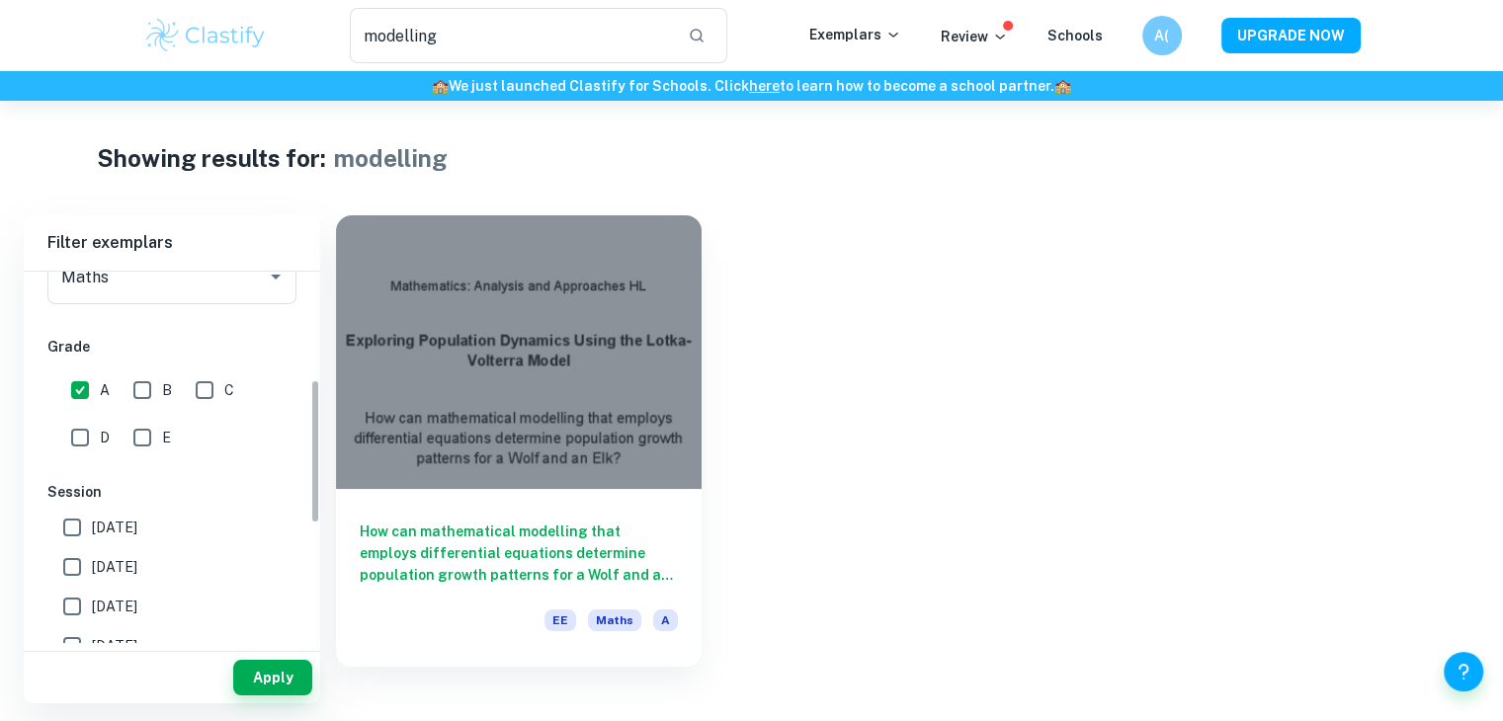
scroll to position [284, 0]
